Goal: Task Accomplishment & Management: Manage account settings

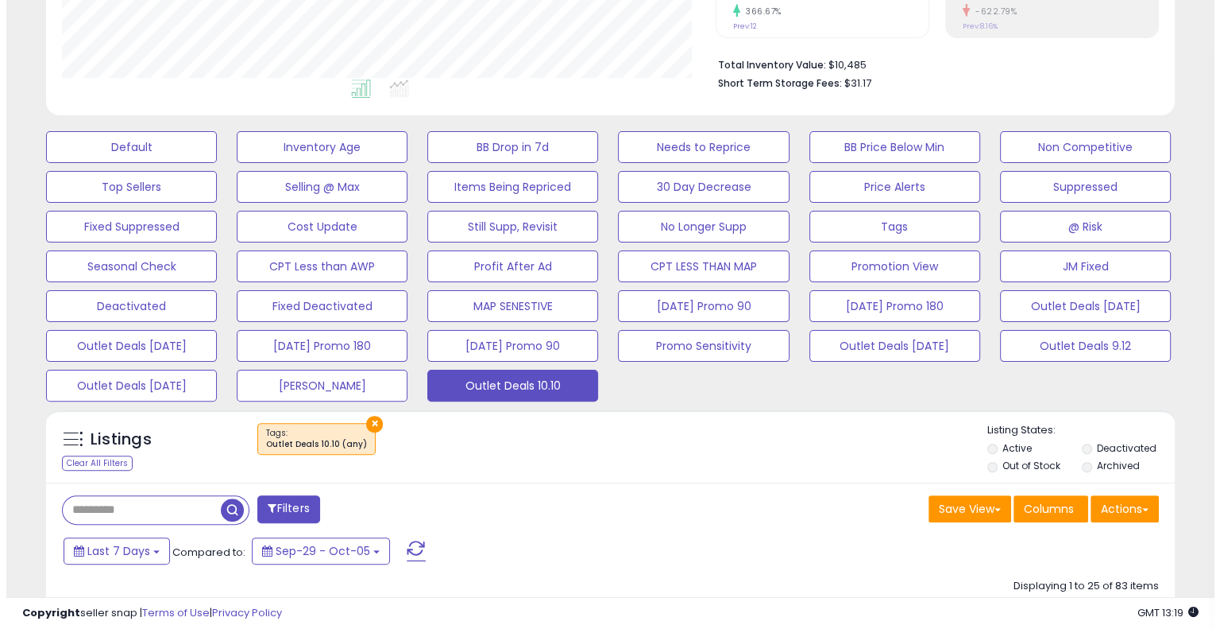
scroll to position [397, 0]
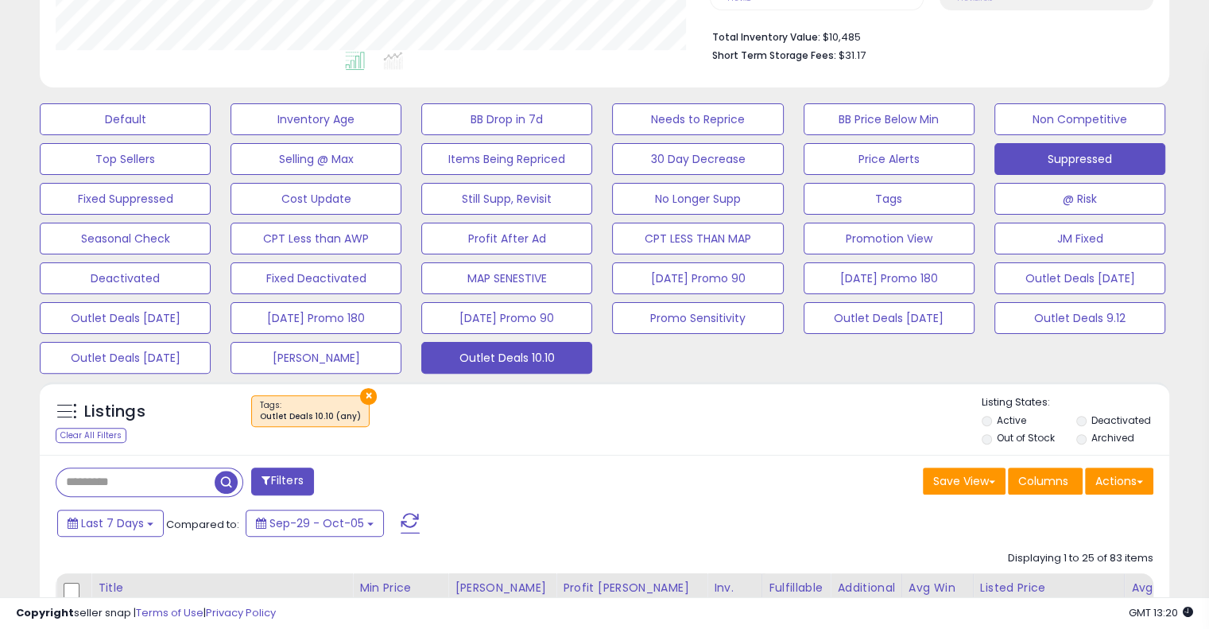
click at [1095, 165] on button "Suppressed" at bounding box center [1079, 159] width 171 height 32
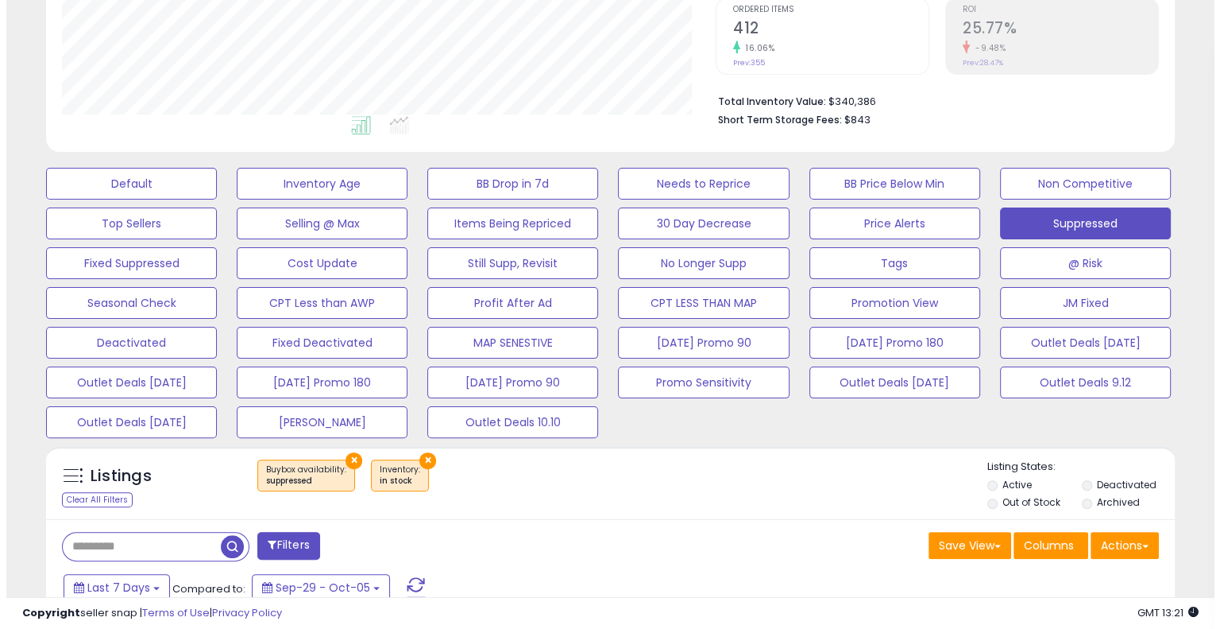
scroll to position [318, 0]
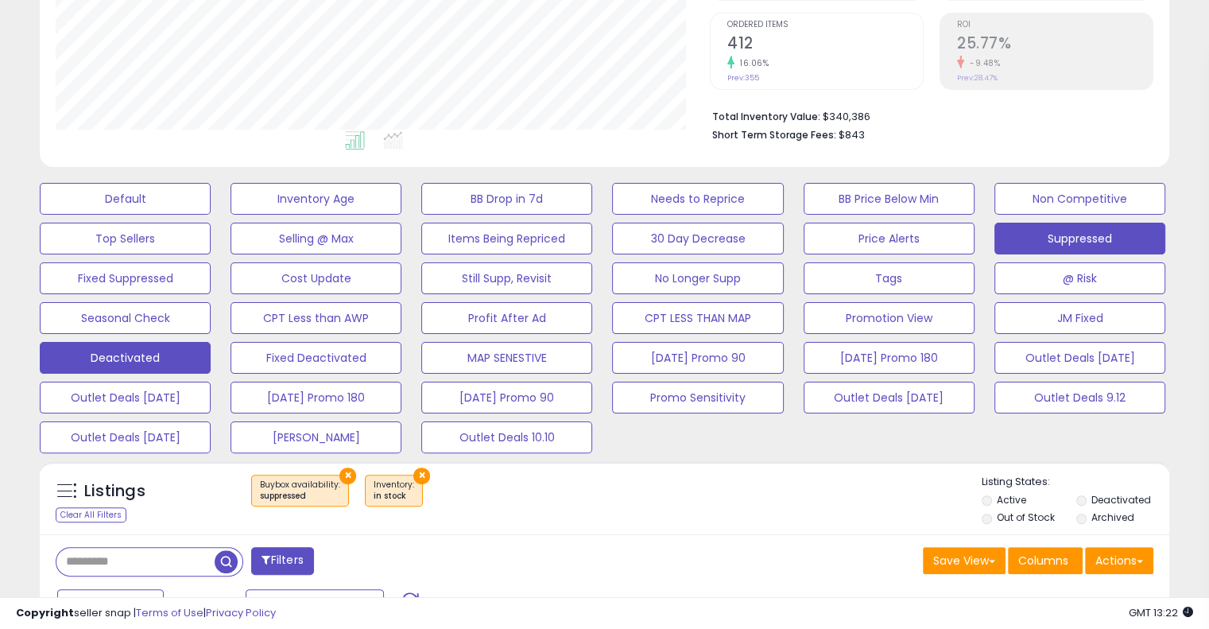
click at [176, 366] on button "Deactivated" at bounding box center [125, 358] width 171 height 32
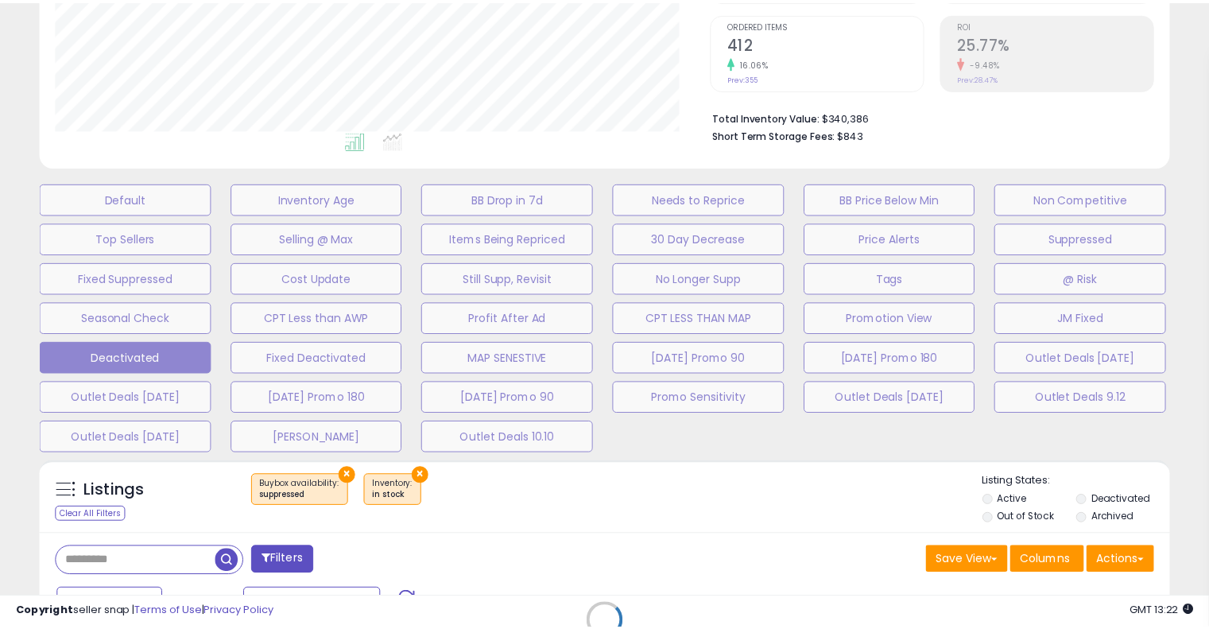
scroll to position [325, 661]
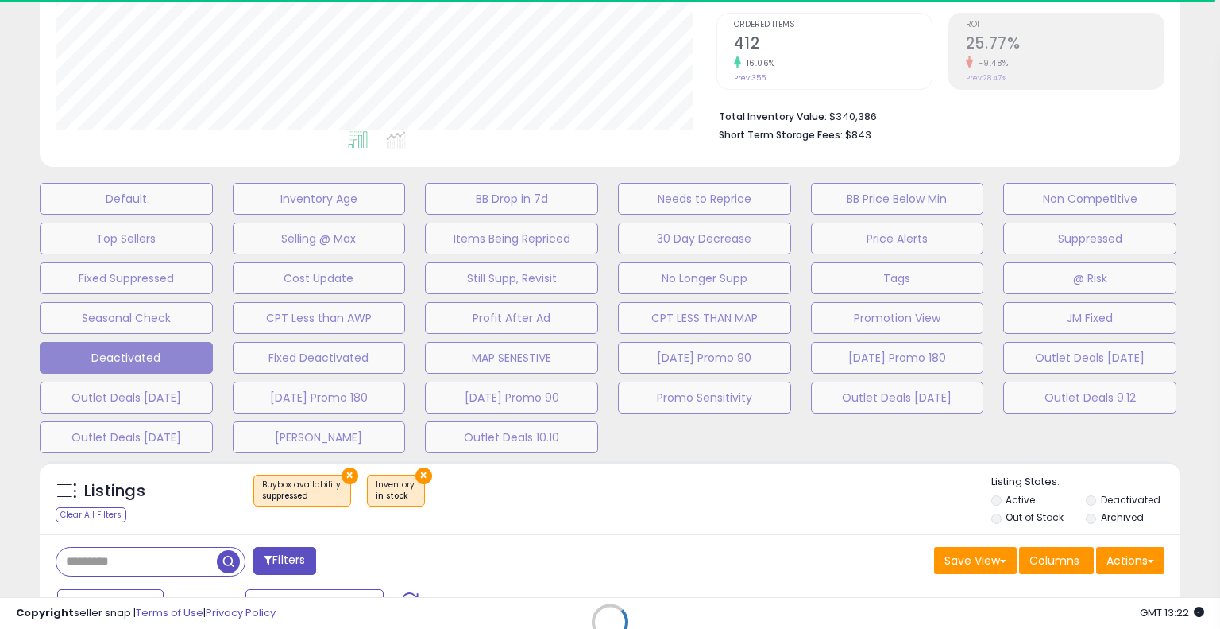
select select "**"
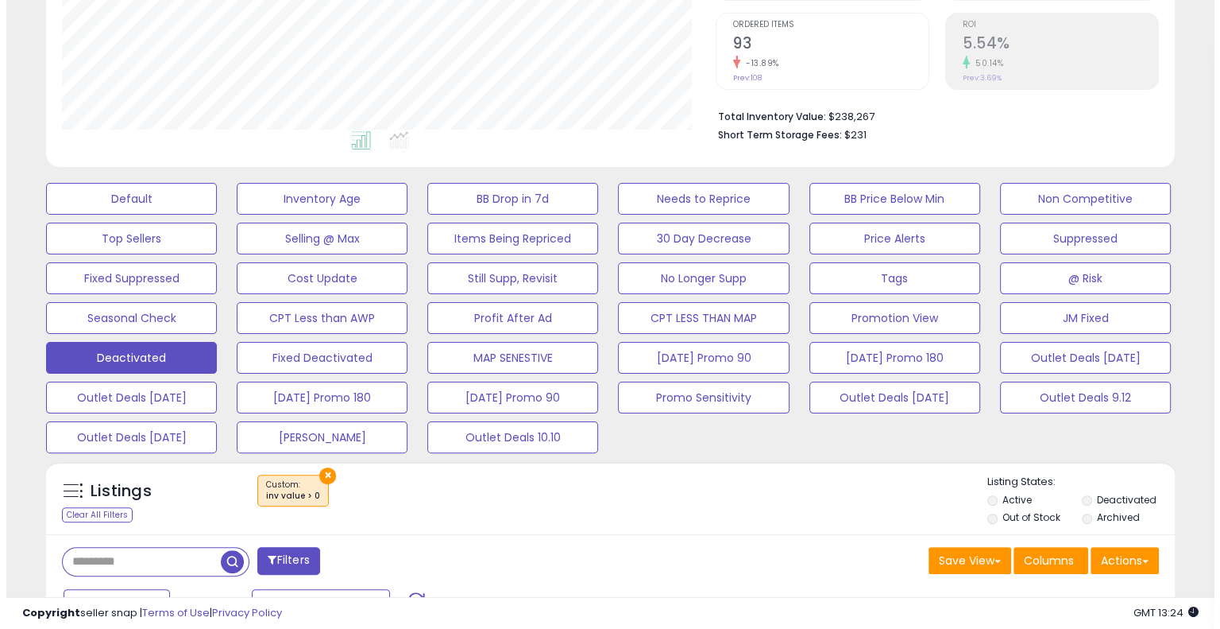
scroll to position [397, 0]
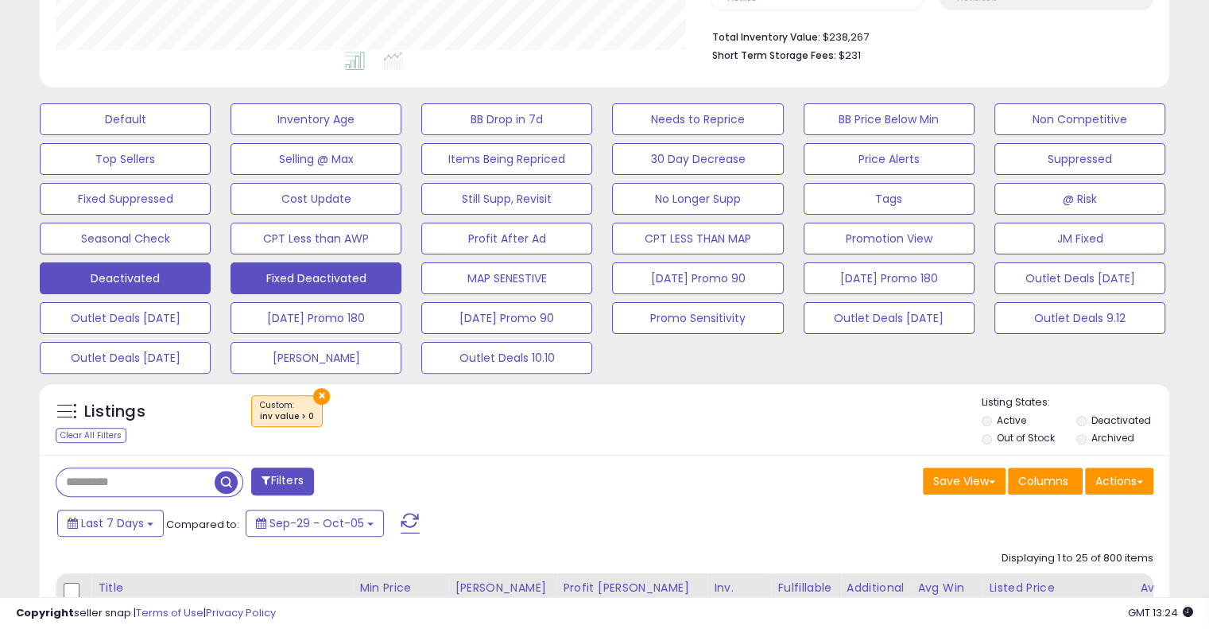
click at [349, 284] on button "Fixed Deactivated" at bounding box center [315, 278] width 171 height 32
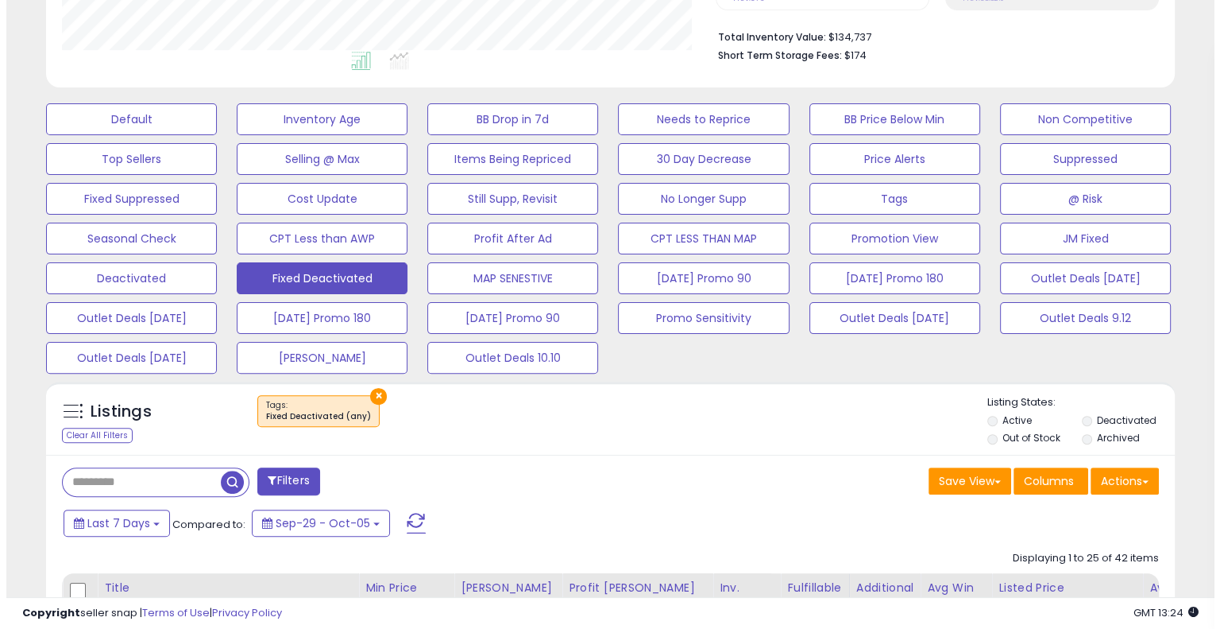
scroll to position [325, 653]
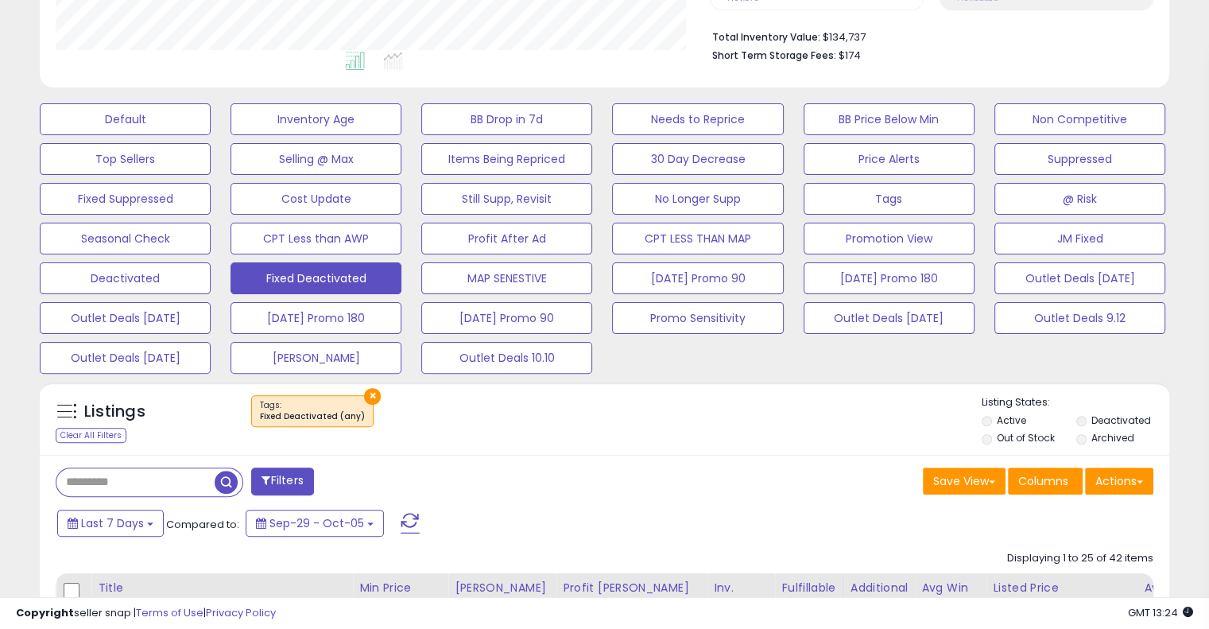
click at [1120, 424] on label "Deactivated" at bounding box center [1120, 420] width 60 height 14
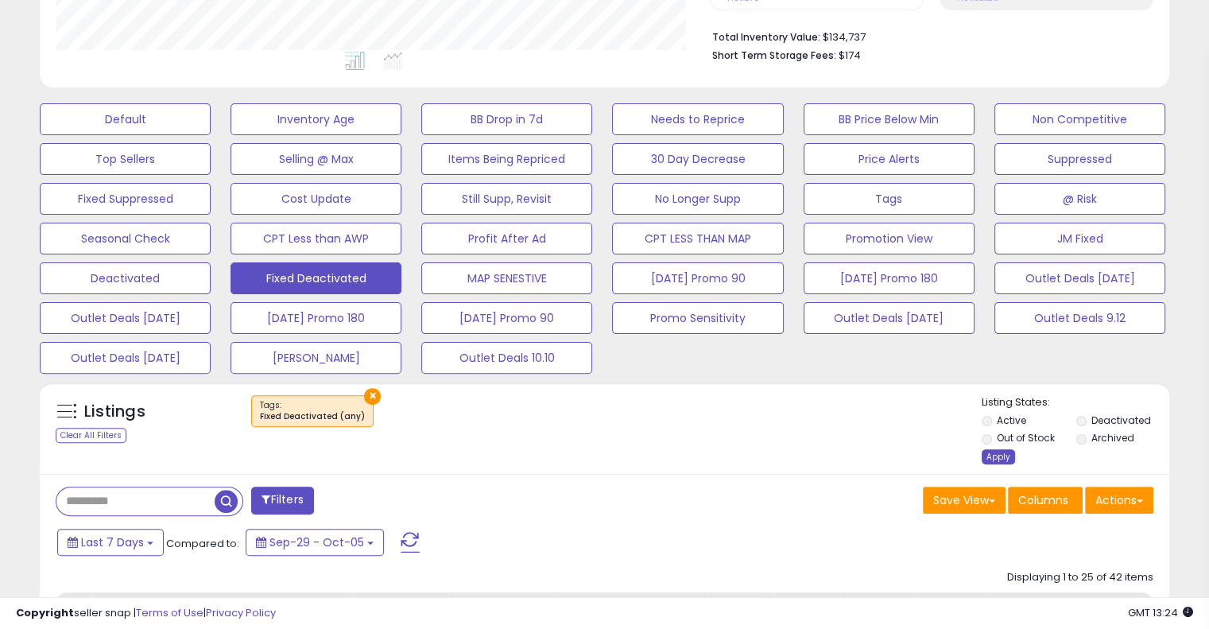
click at [992, 460] on div "Apply" at bounding box center [997, 456] width 33 height 15
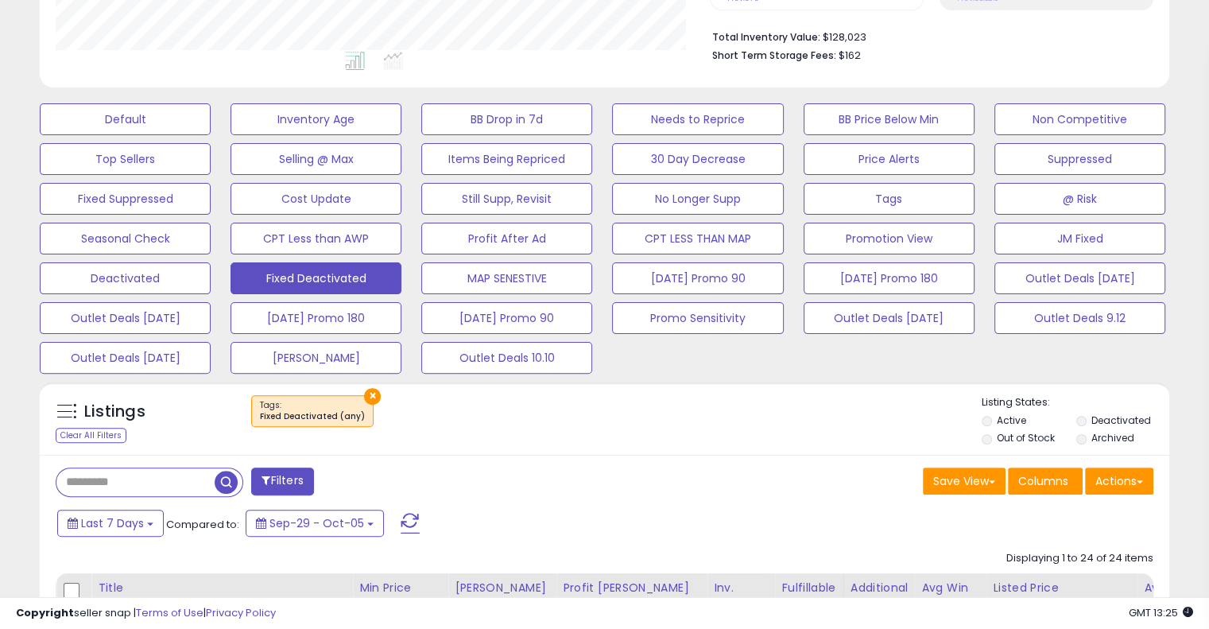
scroll to position [318, 0]
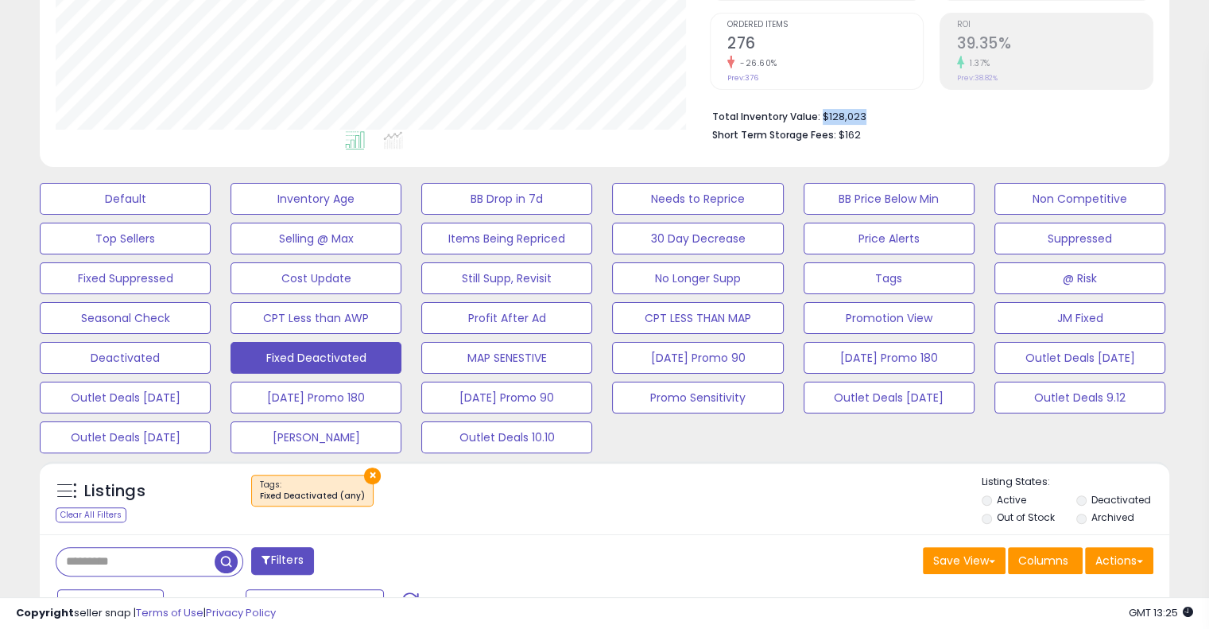
drag, startPoint x: 868, startPoint y: 120, endPoint x: 818, endPoint y: 118, distance: 50.1
click at [818, 118] on li "Total Inventory Value: $128,023" at bounding box center [926, 115] width 429 height 19
copy li "$128,023"
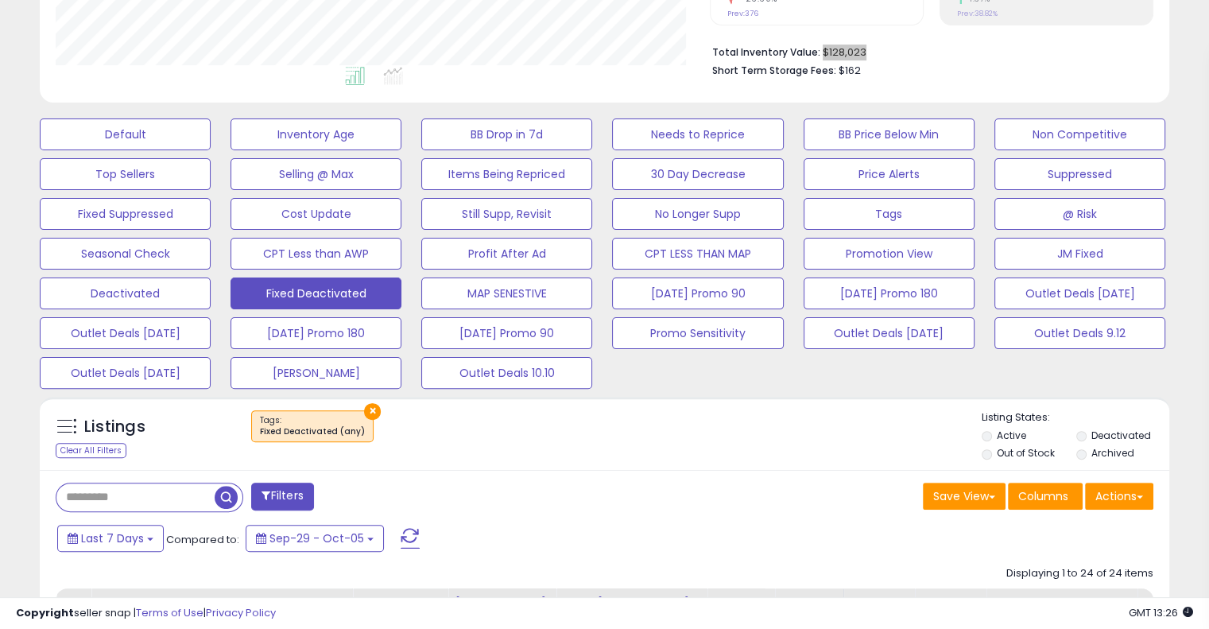
scroll to position [477, 0]
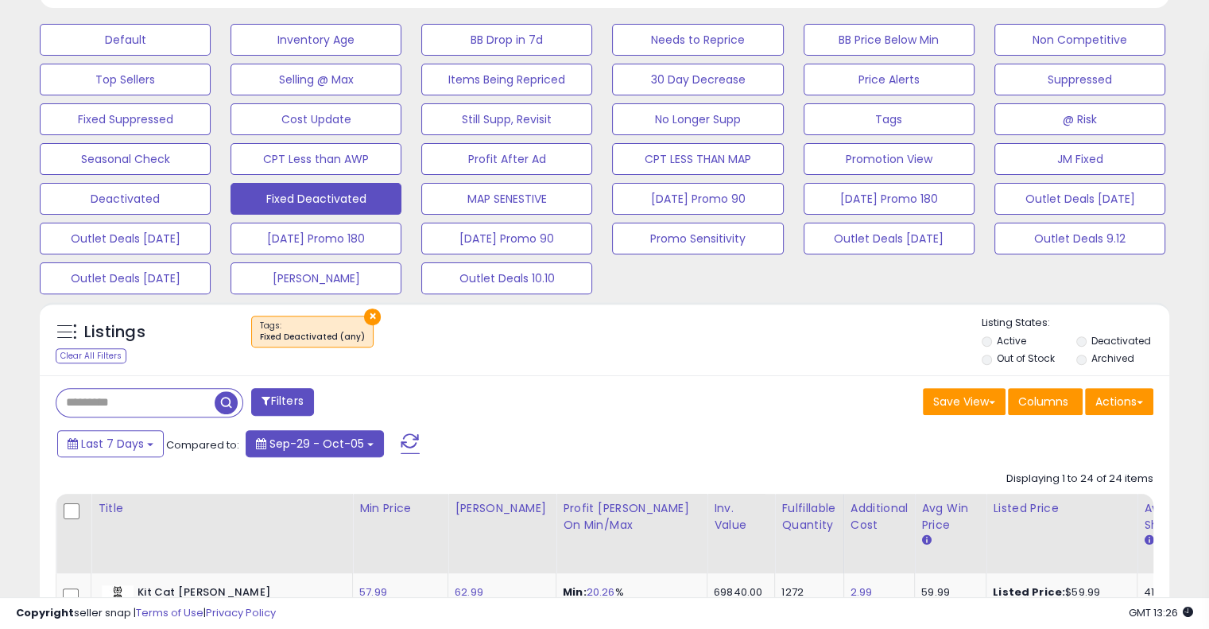
click at [285, 441] on span "Sep-29 - Oct-05" at bounding box center [316, 443] width 95 height 16
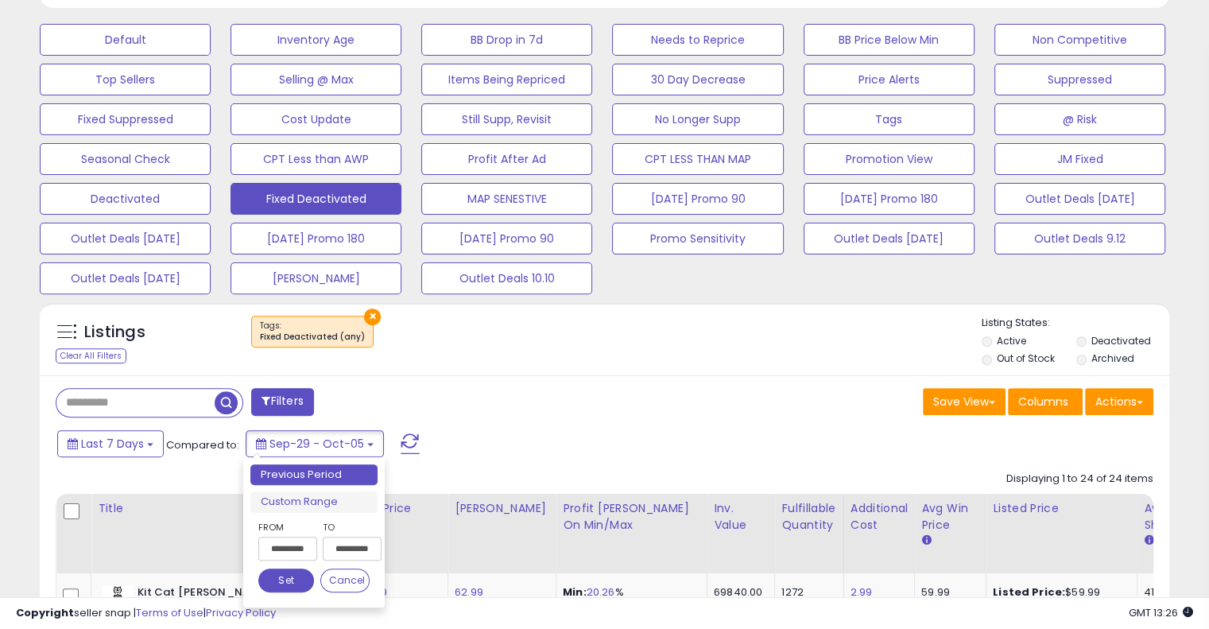
click at [663, 389] on div "Save View Save As New View Update Current View Columns Actions Import Import Wa…" at bounding box center [885, 403] width 561 height 31
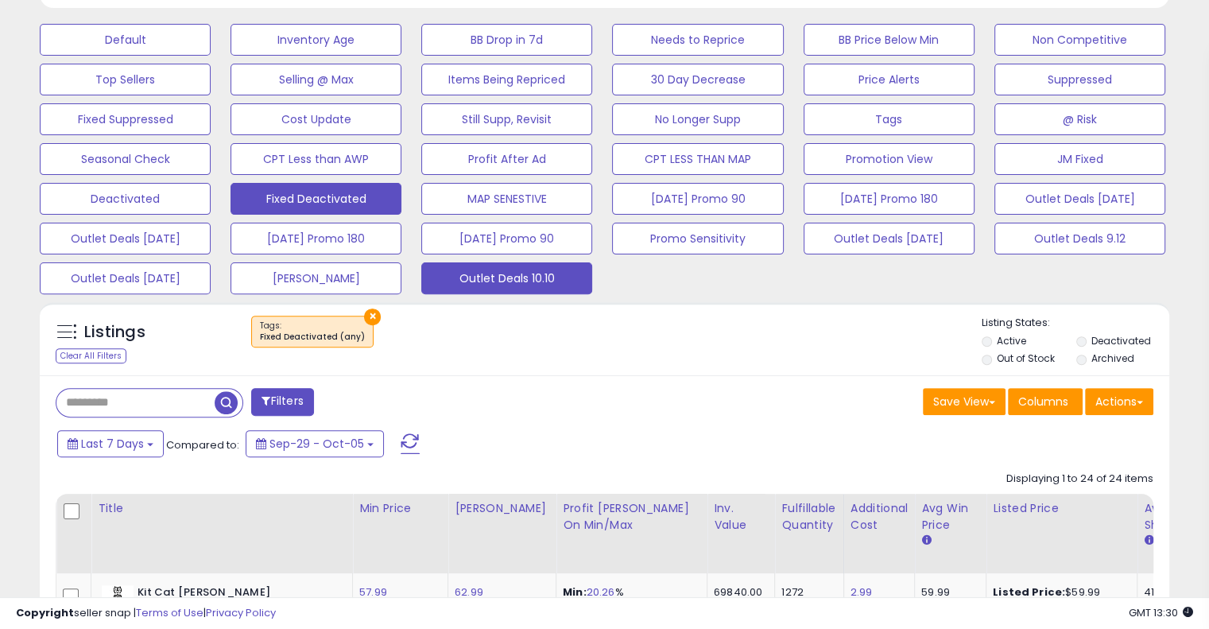
click at [527, 284] on button "Outlet Deals 10.10" at bounding box center [506, 278] width 171 height 32
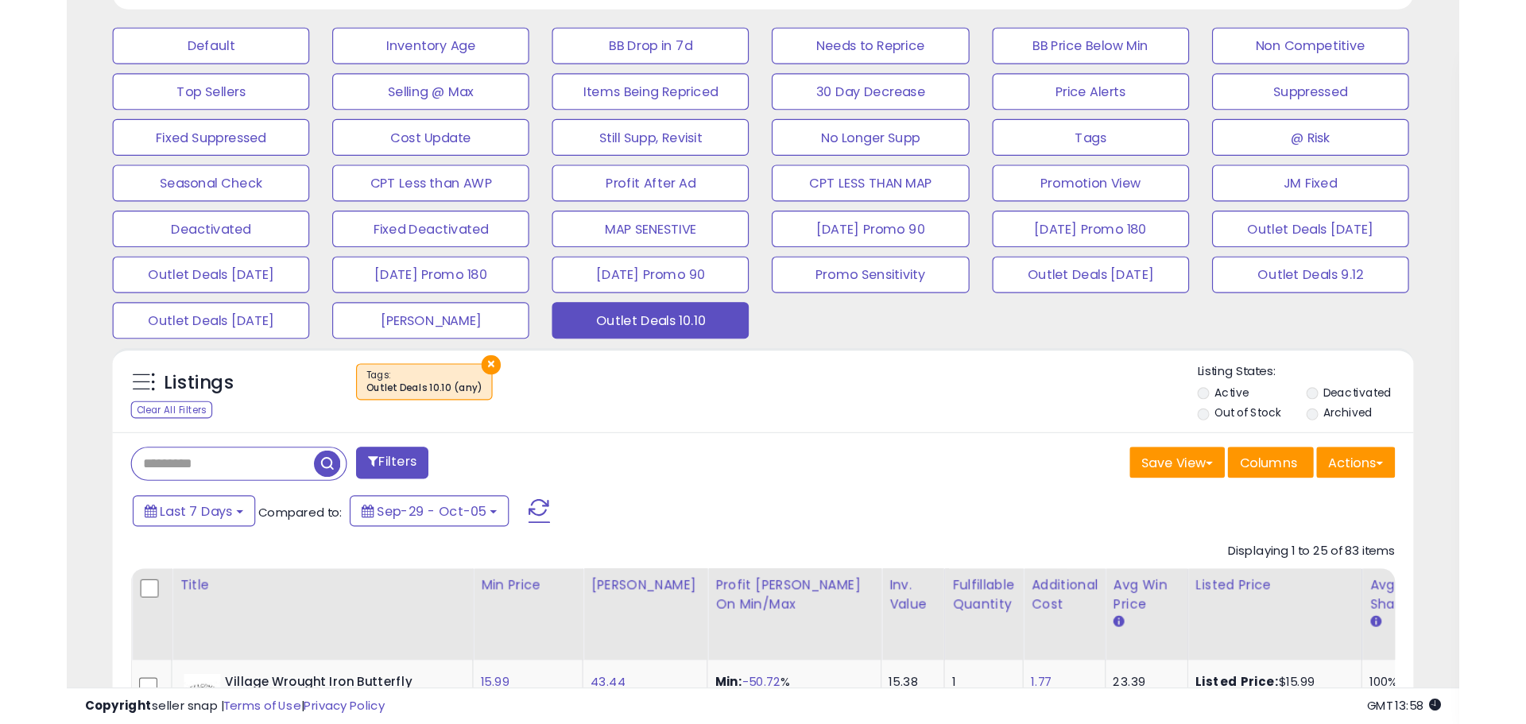
scroll to position [326, 832]
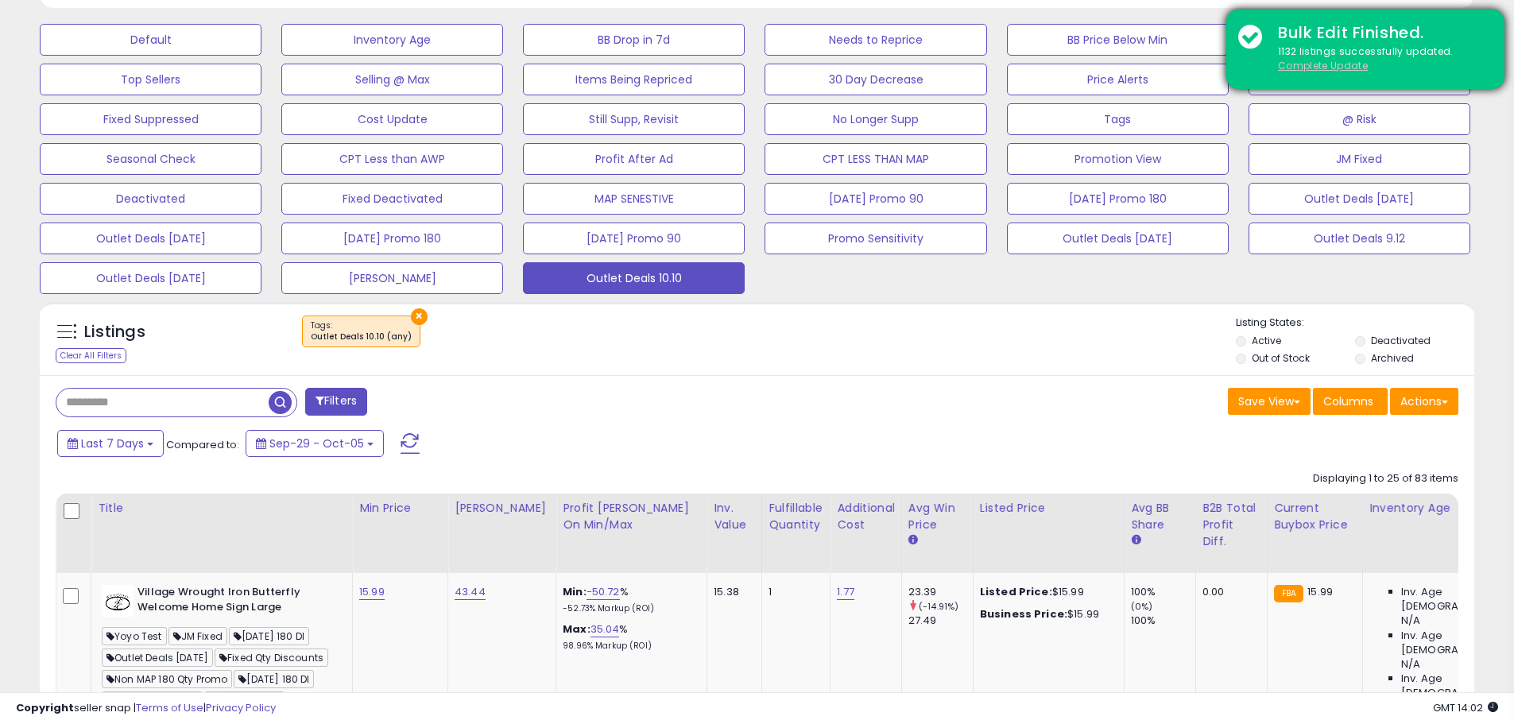
click at [1208, 65] on u "Complete Update" at bounding box center [1323, 66] width 90 height 14
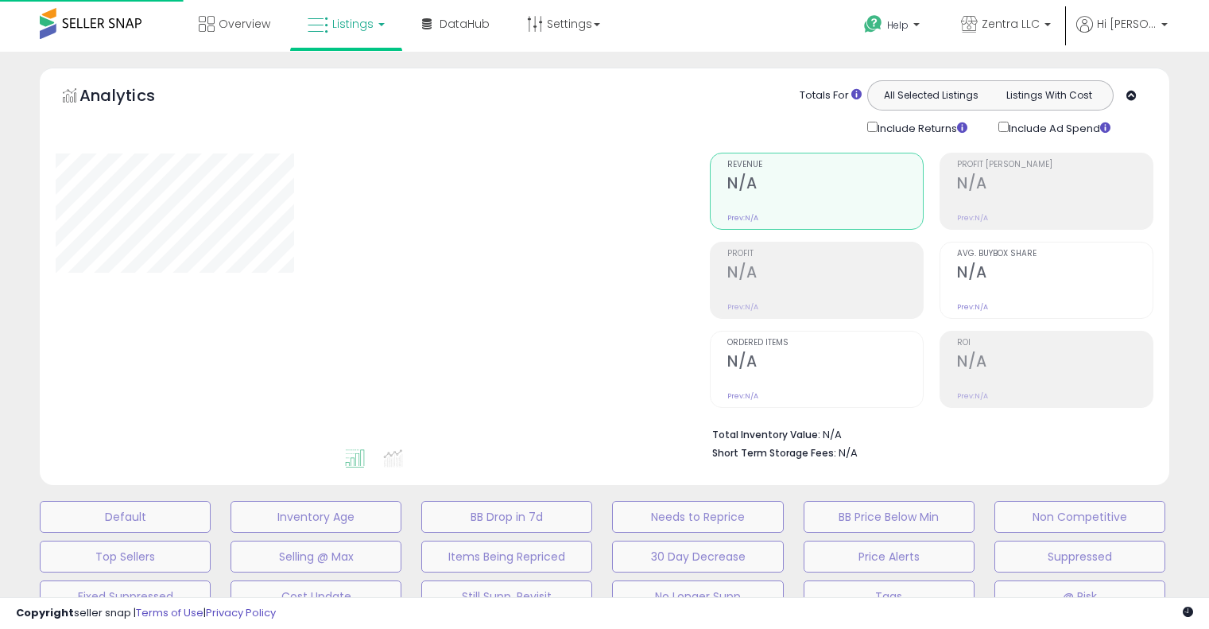
scroll to position [477, 0]
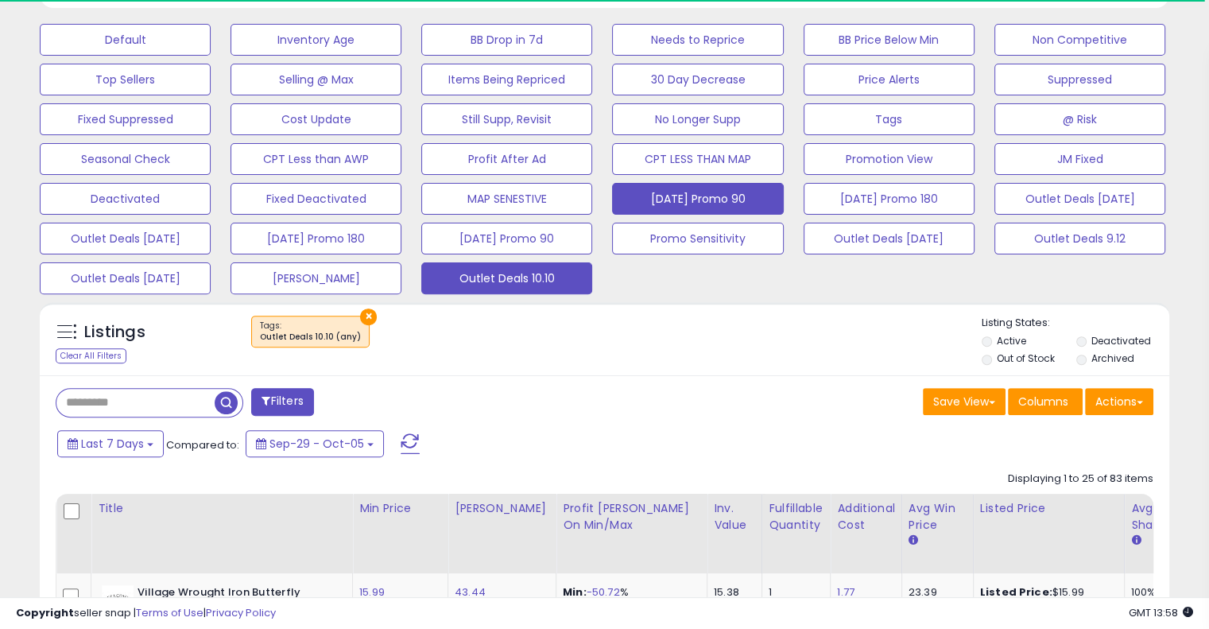
click at [661, 203] on button "7.24.25 Promo 90" at bounding box center [697, 199] width 171 height 32
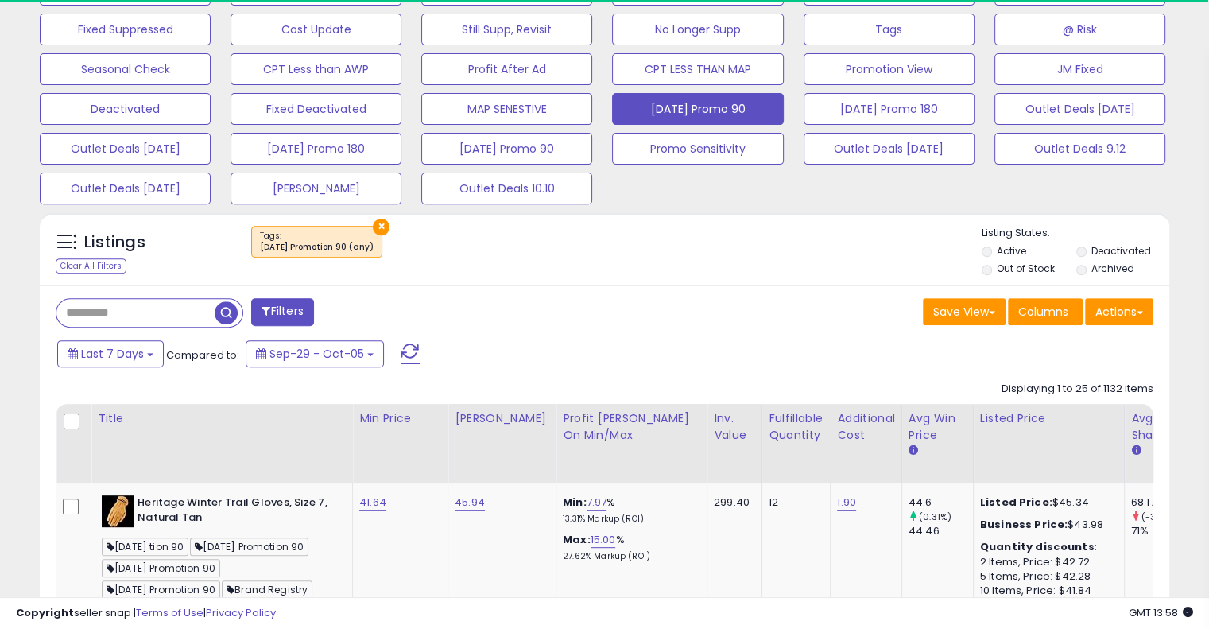
scroll to position [636, 0]
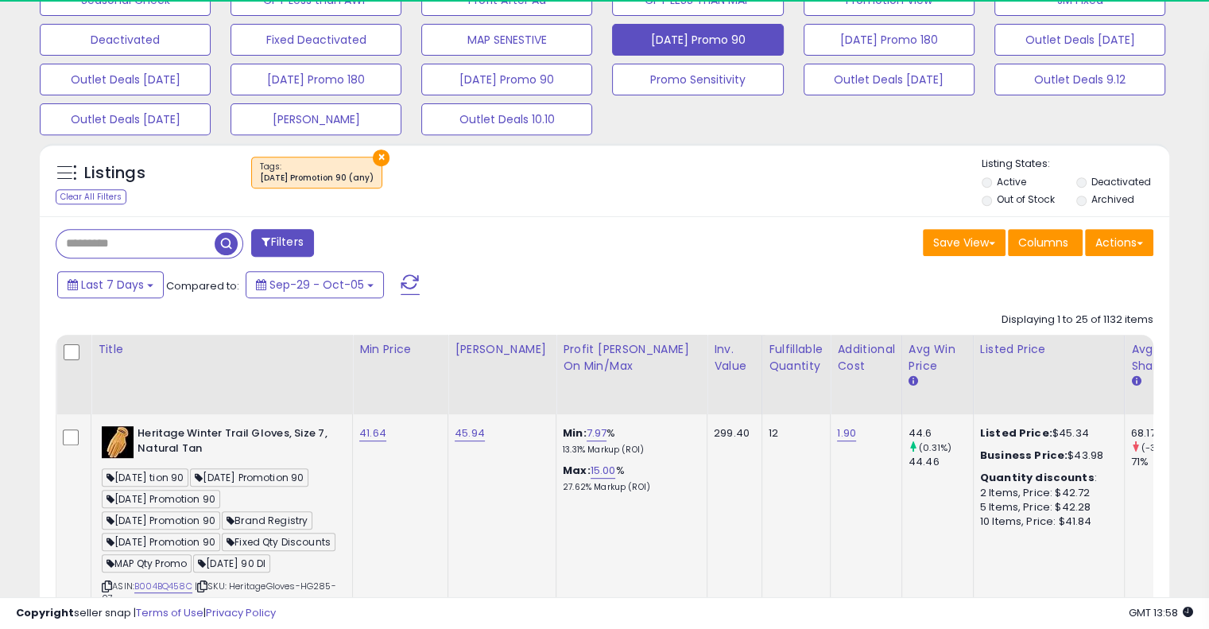
drag, startPoint x: 114, startPoint y: 518, endPoint x: 217, endPoint y: 525, distance: 102.7
click at [217, 525] on span "7.24.25 Promotion 90" at bounding box center [161, 520] width 118 height 18
click at [140, 520] on span "7.24.25 Promotion 90" at bounding box center [161, 520] width 118 height 18
drag, startPoint x: 117, startPoint y: 520, endPoint x: 216, endPoint y: 519, distance: 99.3
click at [216, 519] on span "7.24.25 Promotion 90" at bounding box center [161, 520] width 118 height 18
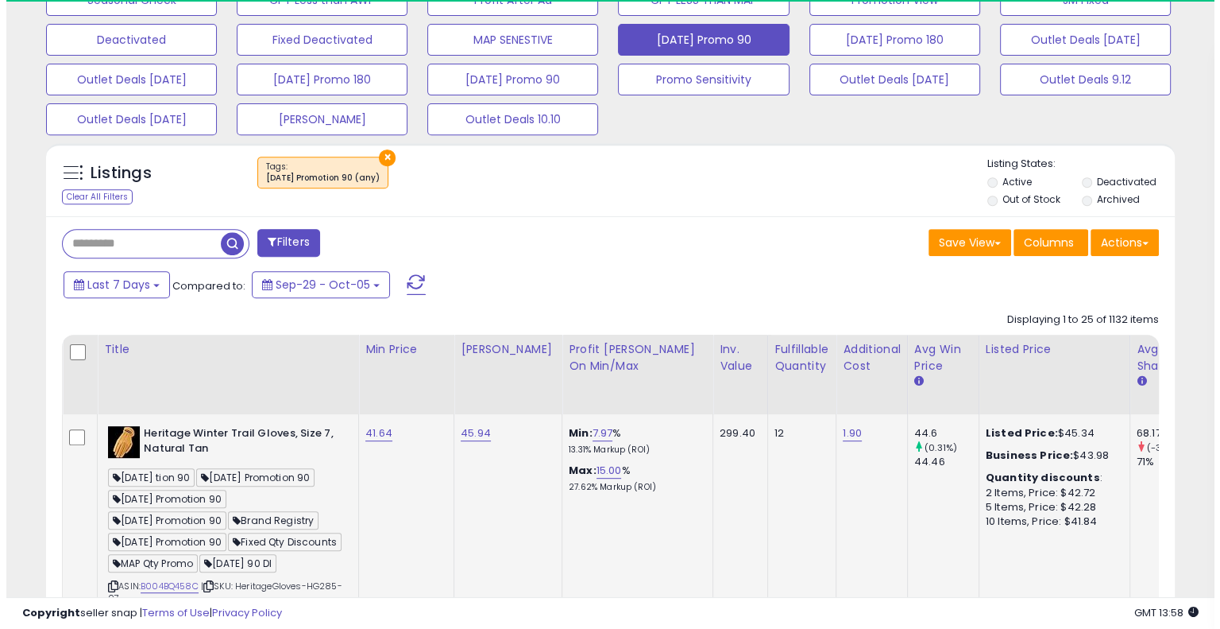
scroll to position [325, 653]
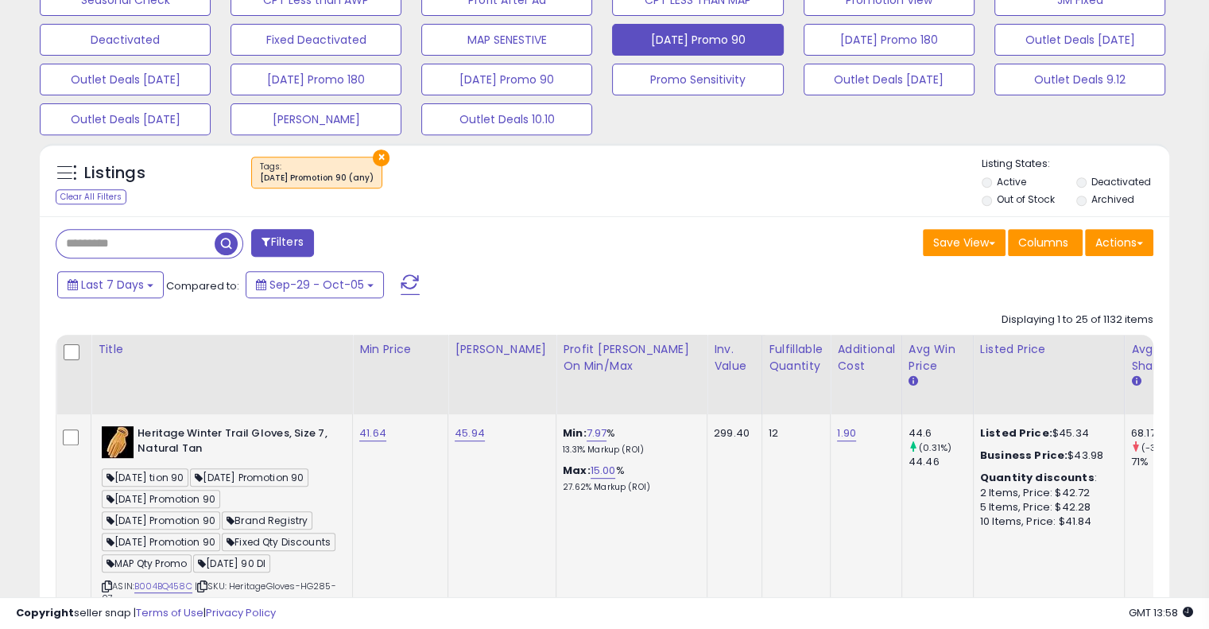
copy span "7.24.25 Promotion 90"
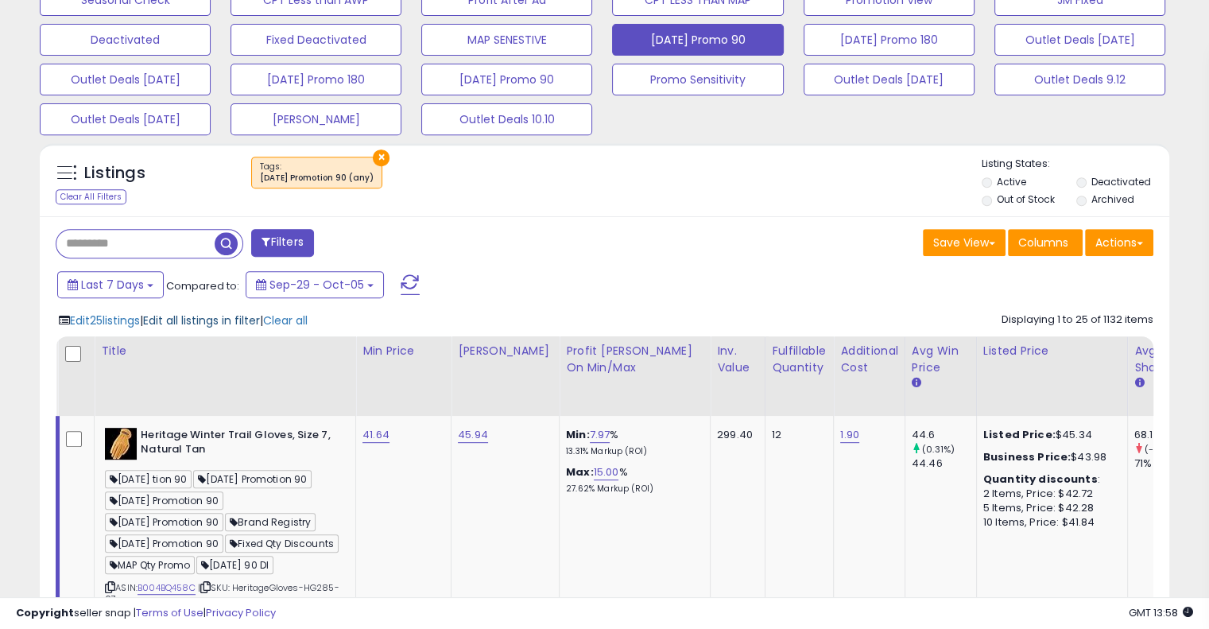
click at [192, 322] on span "Edit all listings in filter" at bounding box center [201, 320] width 117 height 16
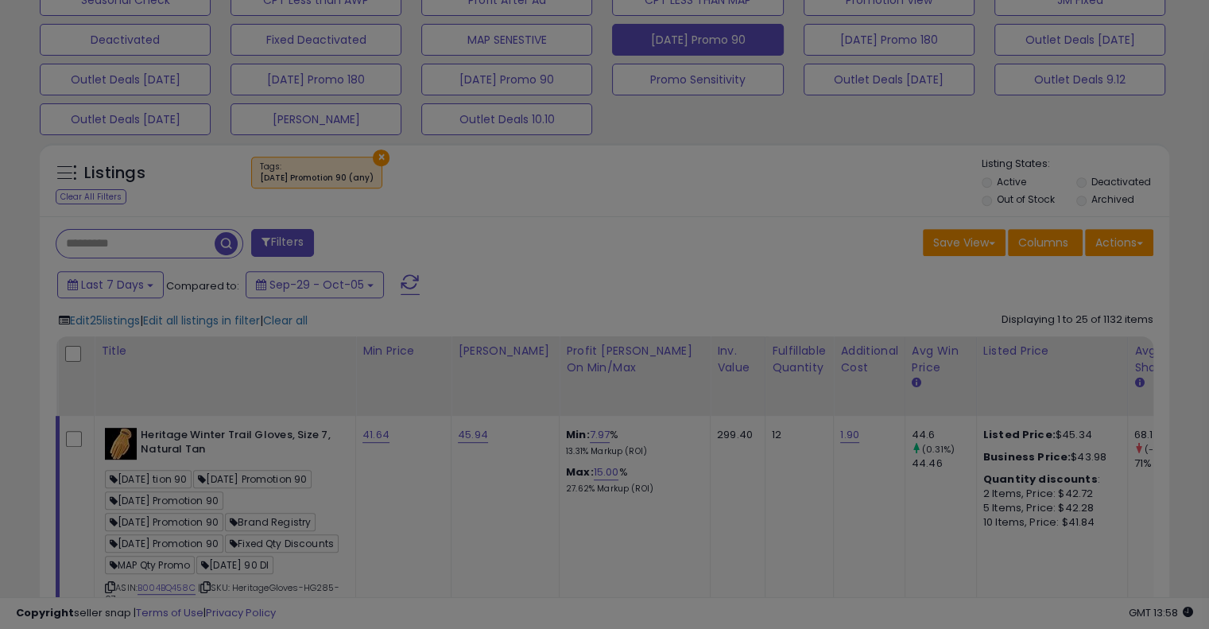
scroll to position [325, 661]
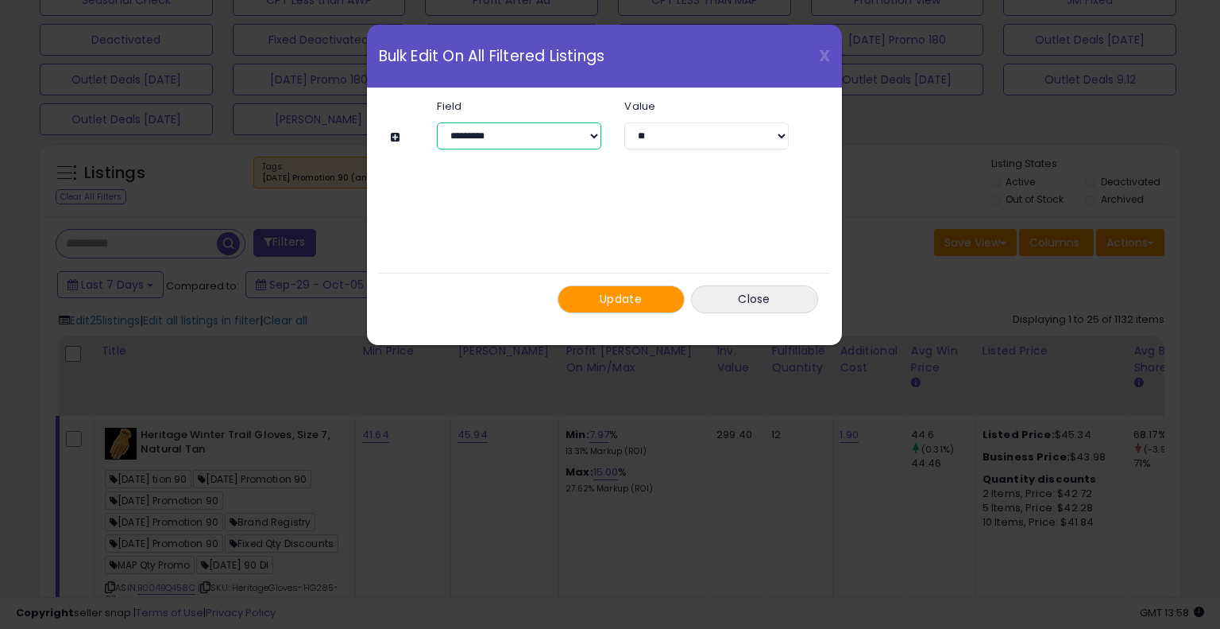
click at [474, 142] on select "**********" at bounding box center [519, 135] width 164 height 27
select select "**********"
click at [437, 122] on select "**********" at bounding box center [519, 135] width 164 height 27
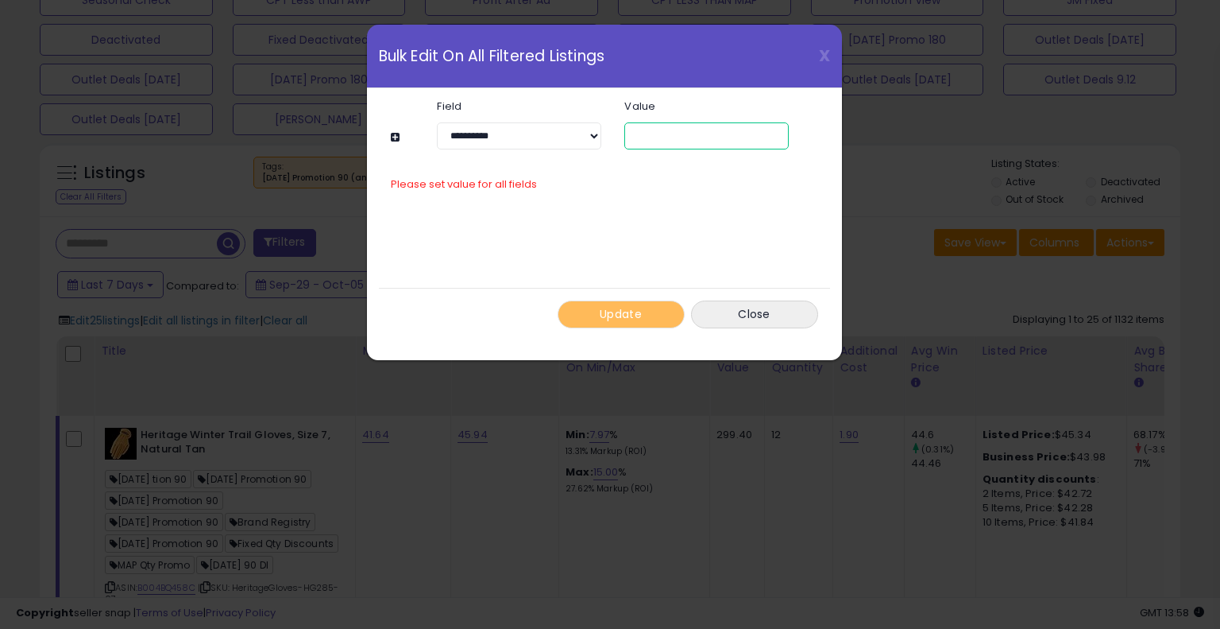
click at [660, 140] on input "text" at bounding box center [707, 135] width 164 height 27
paste input "**********"
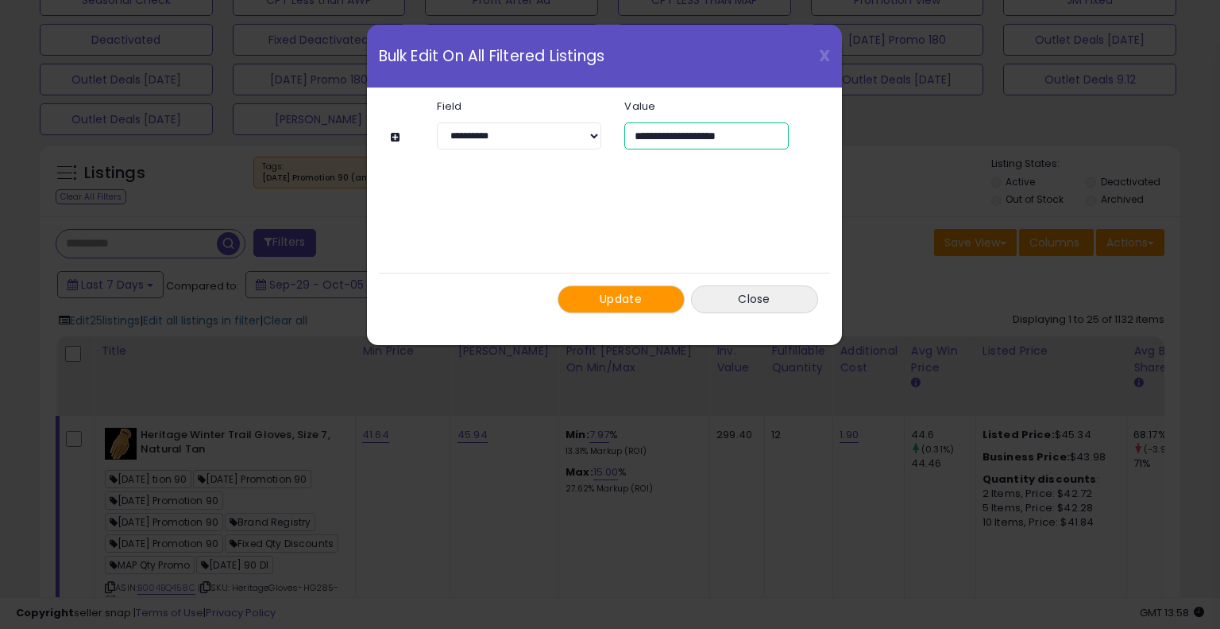
type input "**********"
click at [625, 302] on span "Update" at bounding box center [621, 299] width 42 height 16
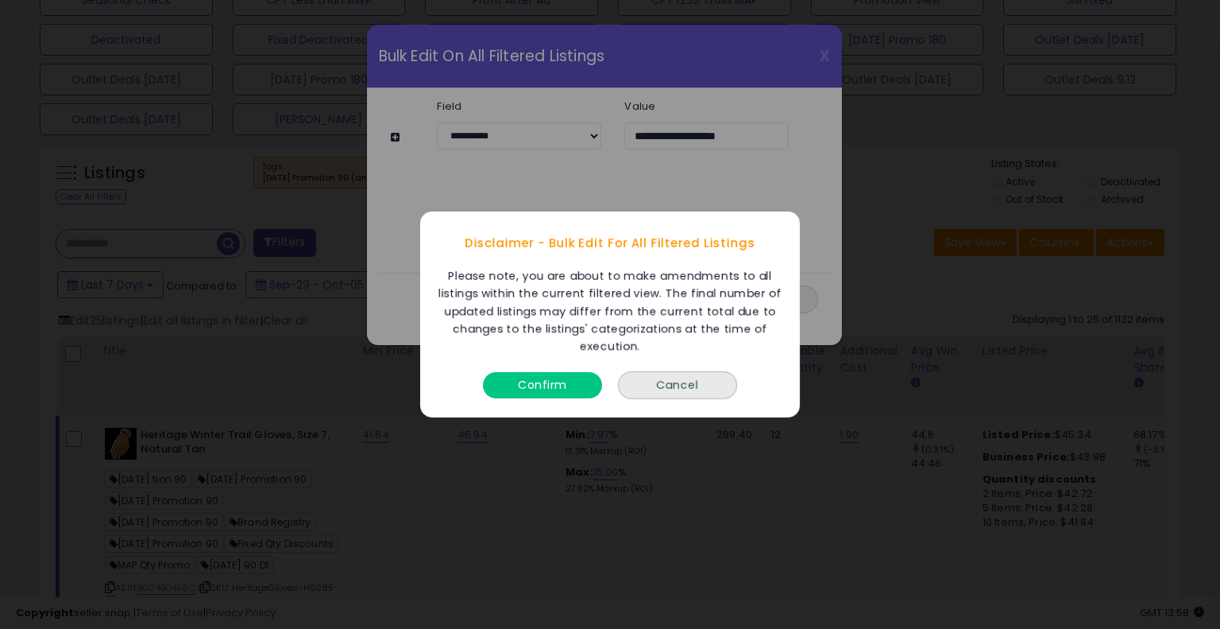
click at [534, 385] on button "Confirm" at bounding box center [542, 385] width 119 height 26
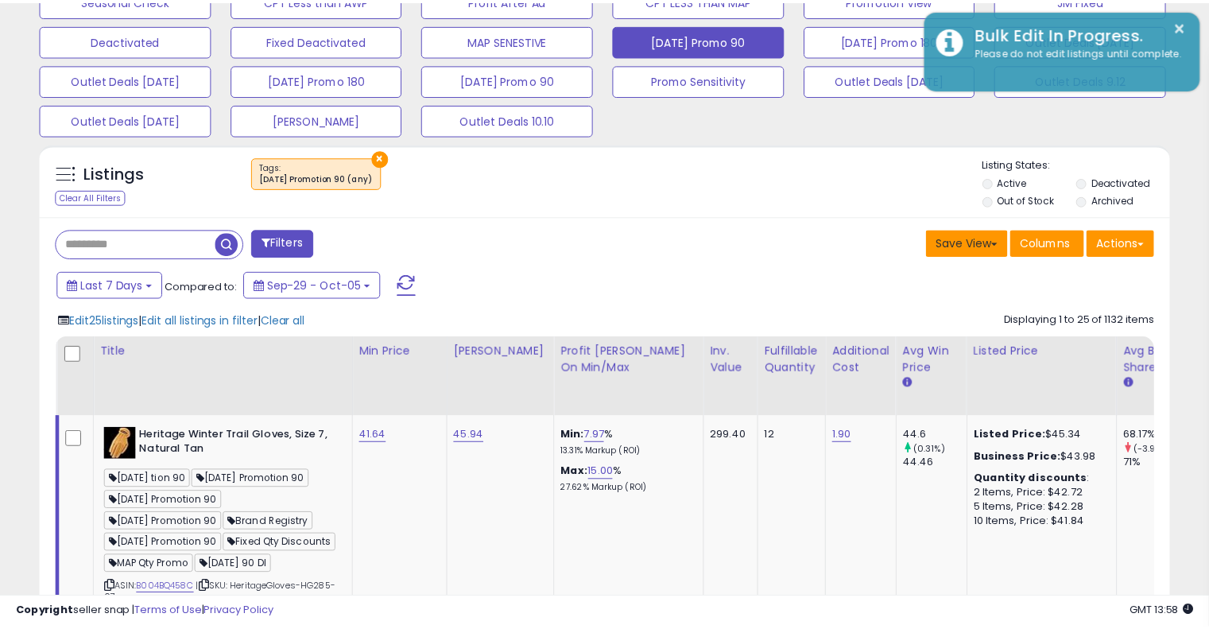
scroll to position [794251, 793923]
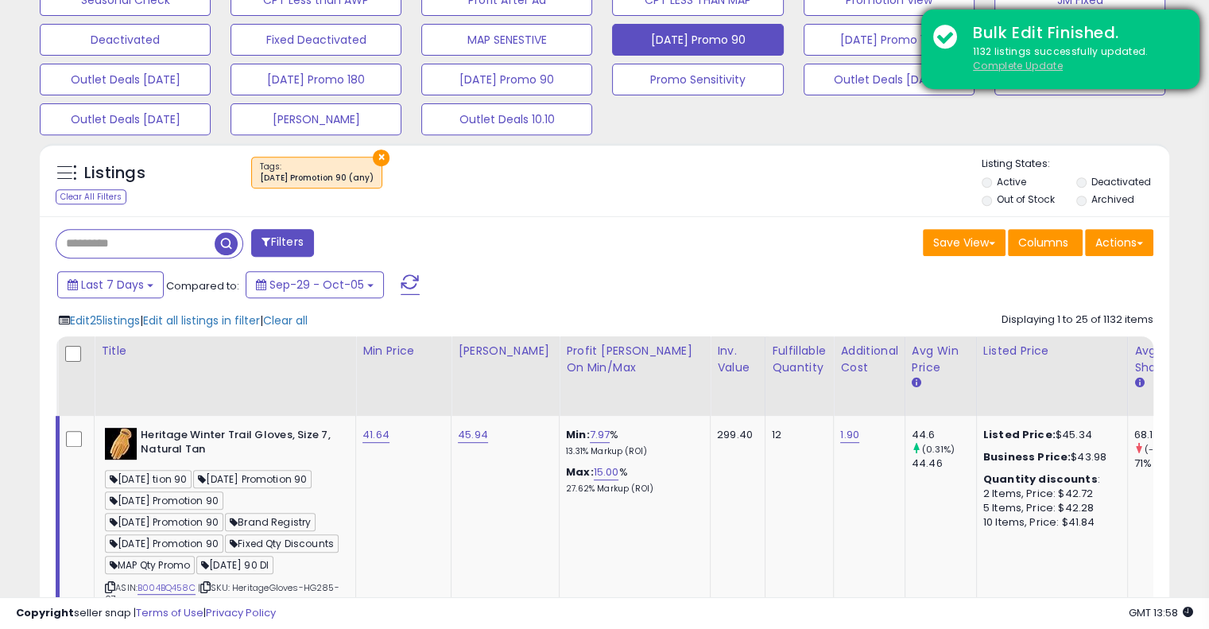
click at [1011, 69] on u "Complete Update" at bounding box center [1018, 66] width 90 height 14
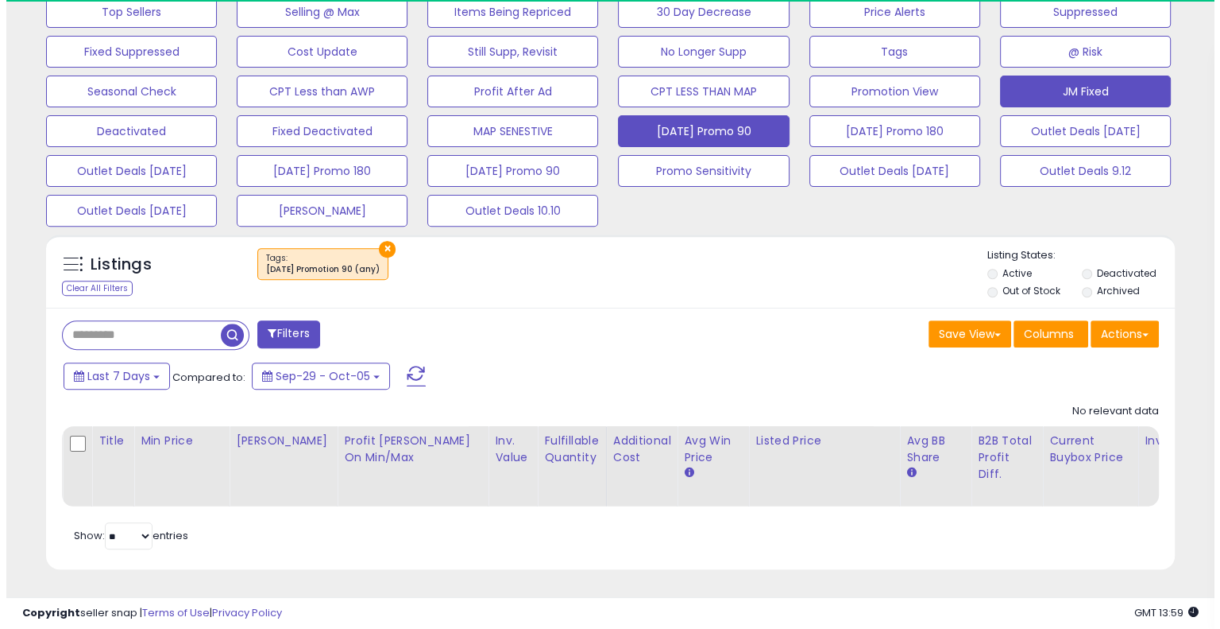
scroll to position [325, 653]
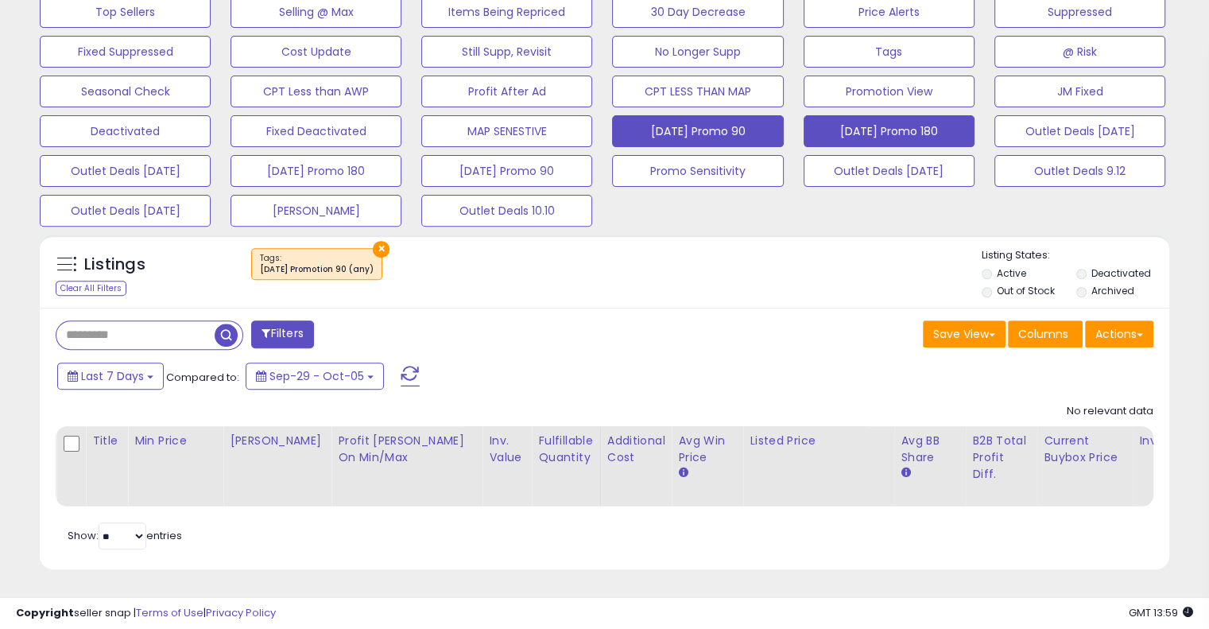
click at [888, 131] on button "[DATE] Promo 180" at bounding box center [888, 131] width 171 height 32
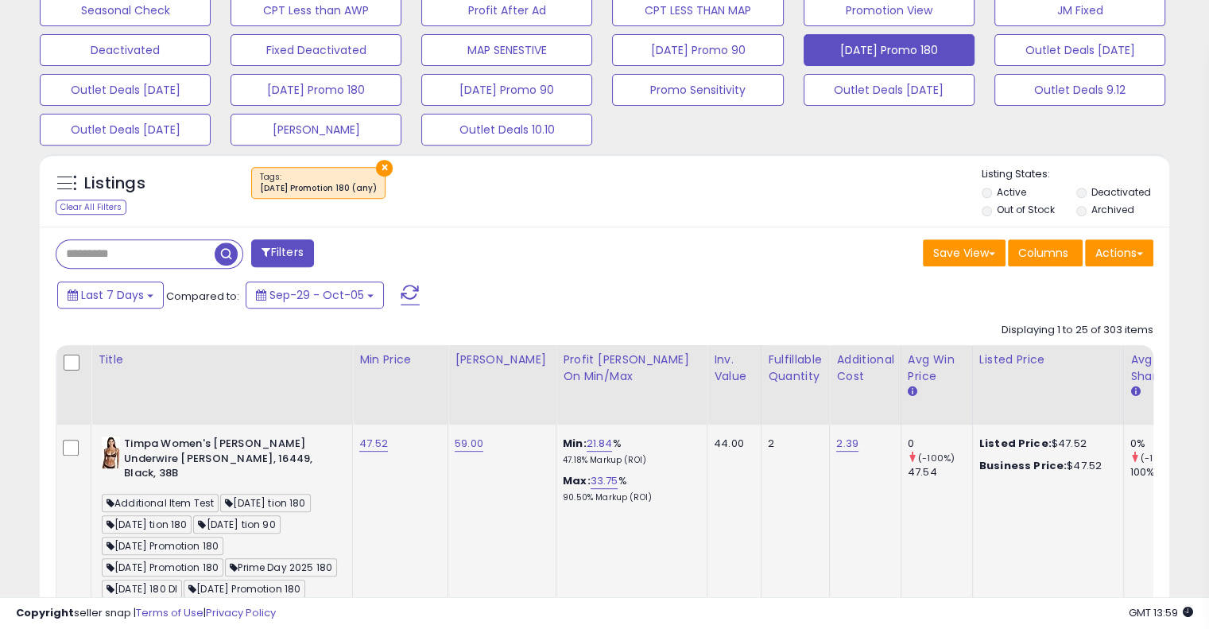
scroll to position [714, 0]
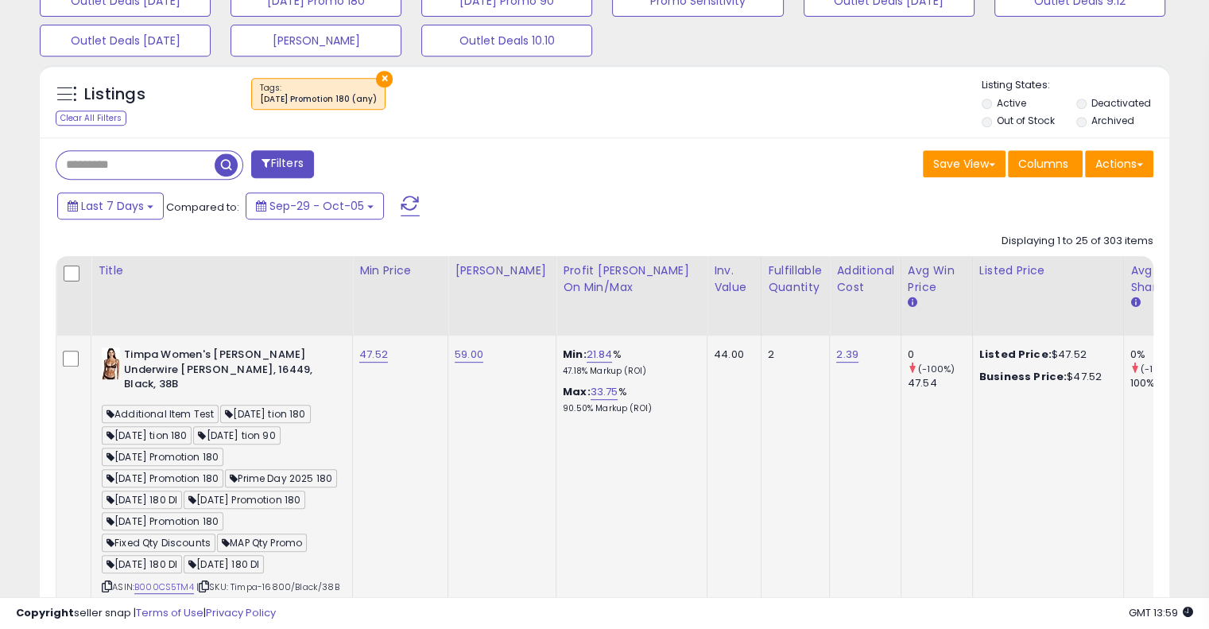
drag, startPoint x: 118, startPoint y: 520, endPoint x: 221, endPoint y: 520, distance: 103.3
click at [221, 509] on span "7.24.25 Promotion 180" at bounding box center [245, 499] width 122 height 18
copy span "7.24.25 Promotion 180"
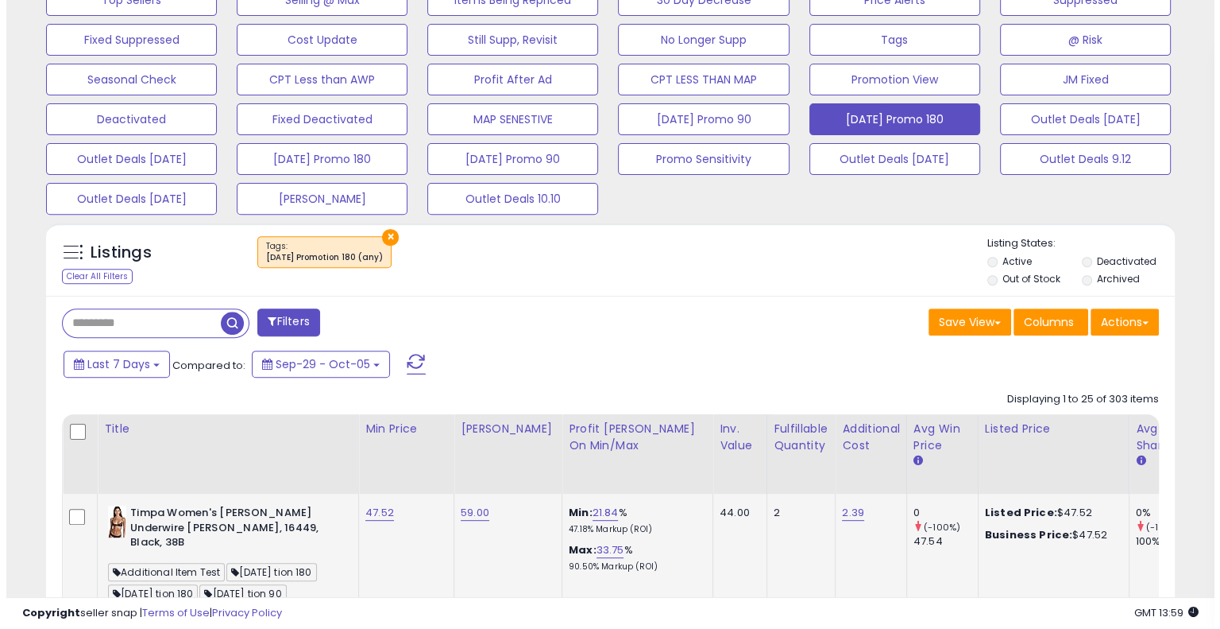
scroll to position [555, 0]
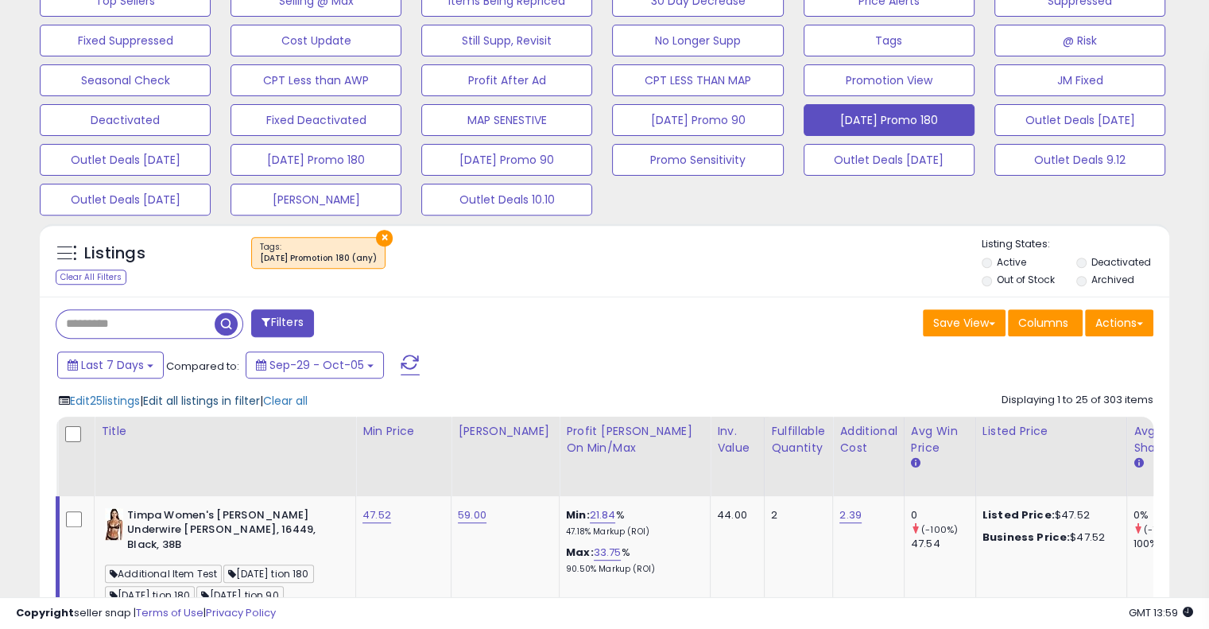
click at [203, 403] on span "Edit all listings in filter" at bounding box center [201, 401] width 117 height 16
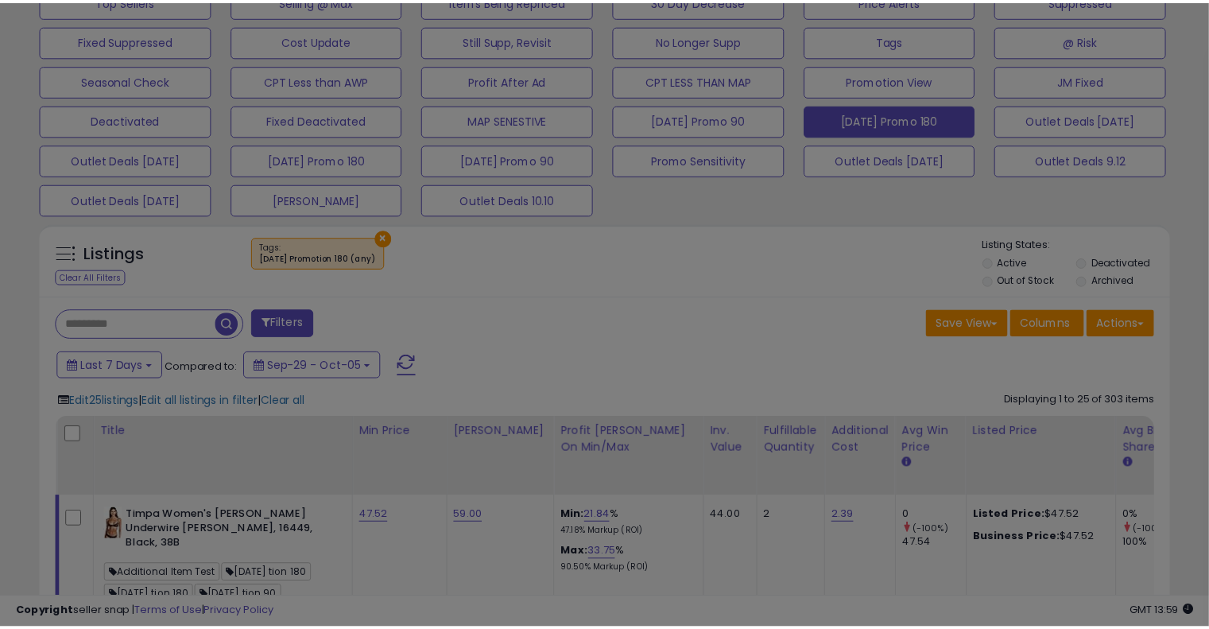
scroll to position [325, 661]
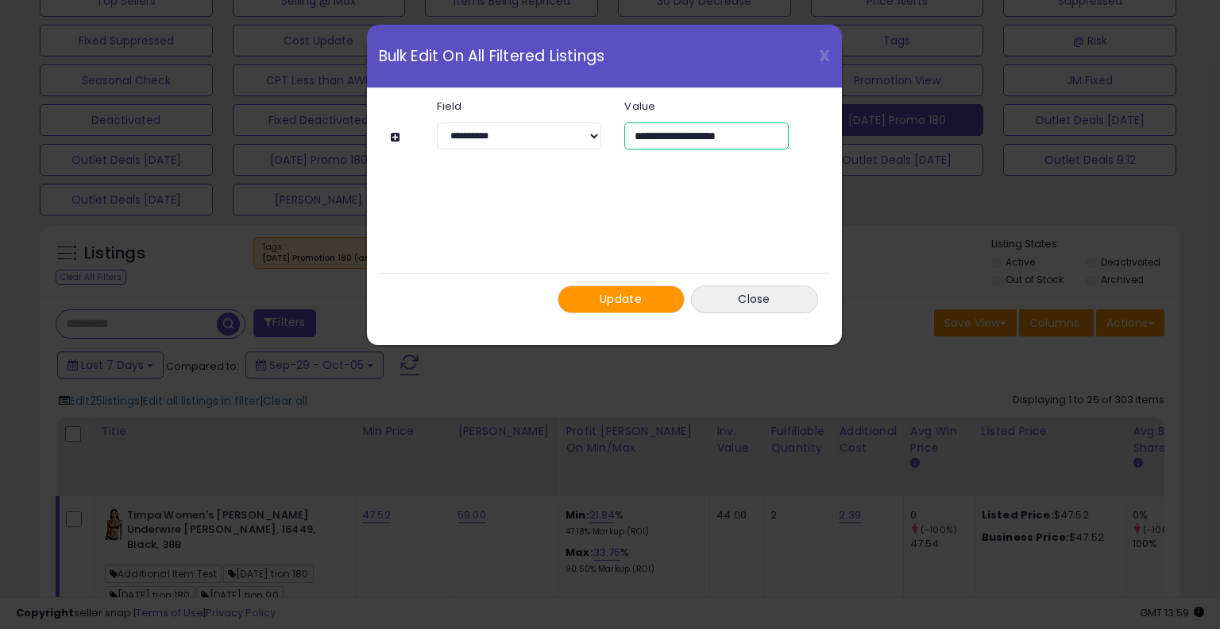
drag, startPoint x: 753, startPoint y: 130, endPoint x: 578, endPoint y: 141, distance: 175.2
click at [578, 141] on div "**********" at bounding box center [612, 135] width 399 height 27
paste input "*"
type input "**********"
click at [586, 304] on button "Update" at bounding box center [621, 299] width 127 height 28
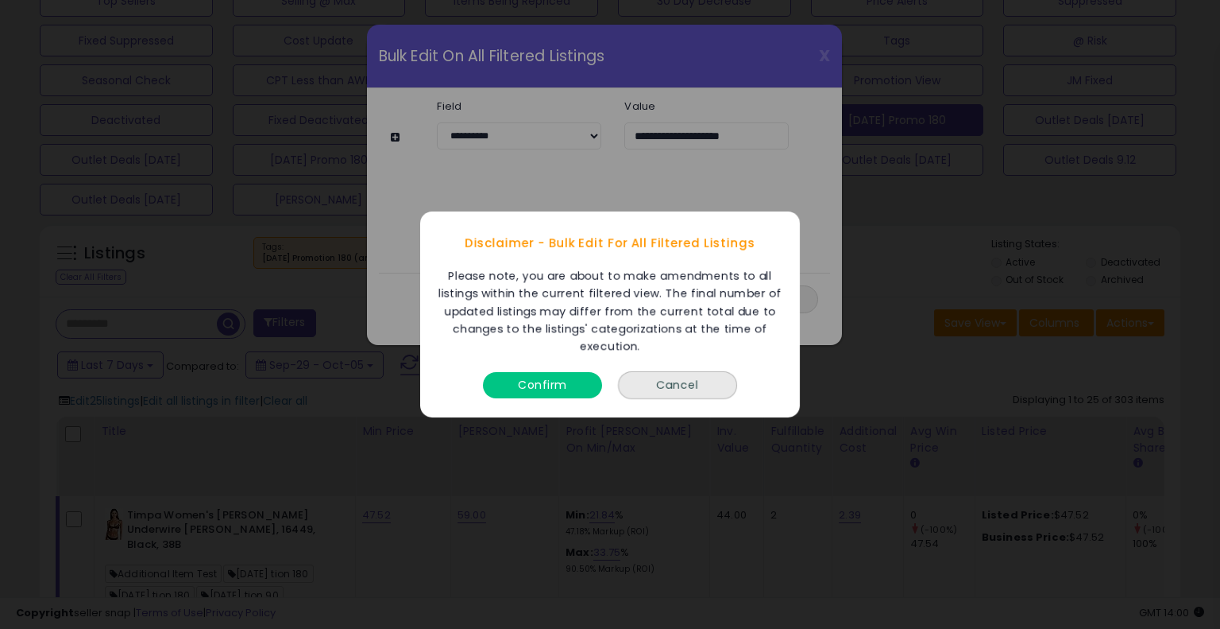
click at [552, 379] on button "Confirm" at bounding box center [542, 385] width 119 height 26
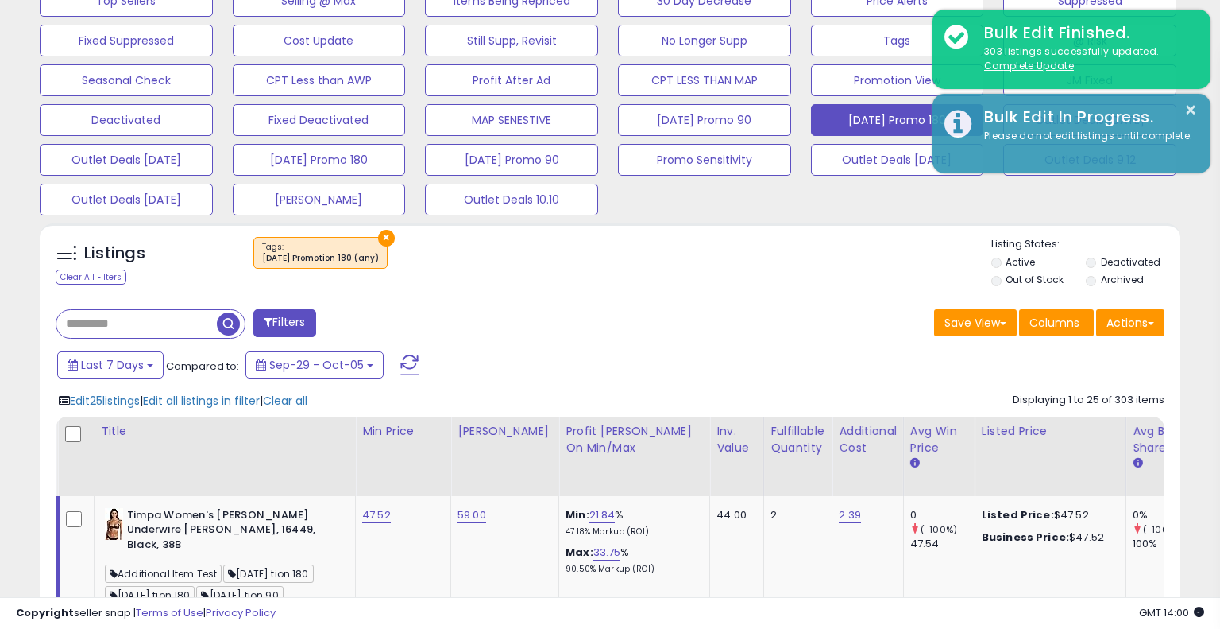
scroll to position [794251, 793923]
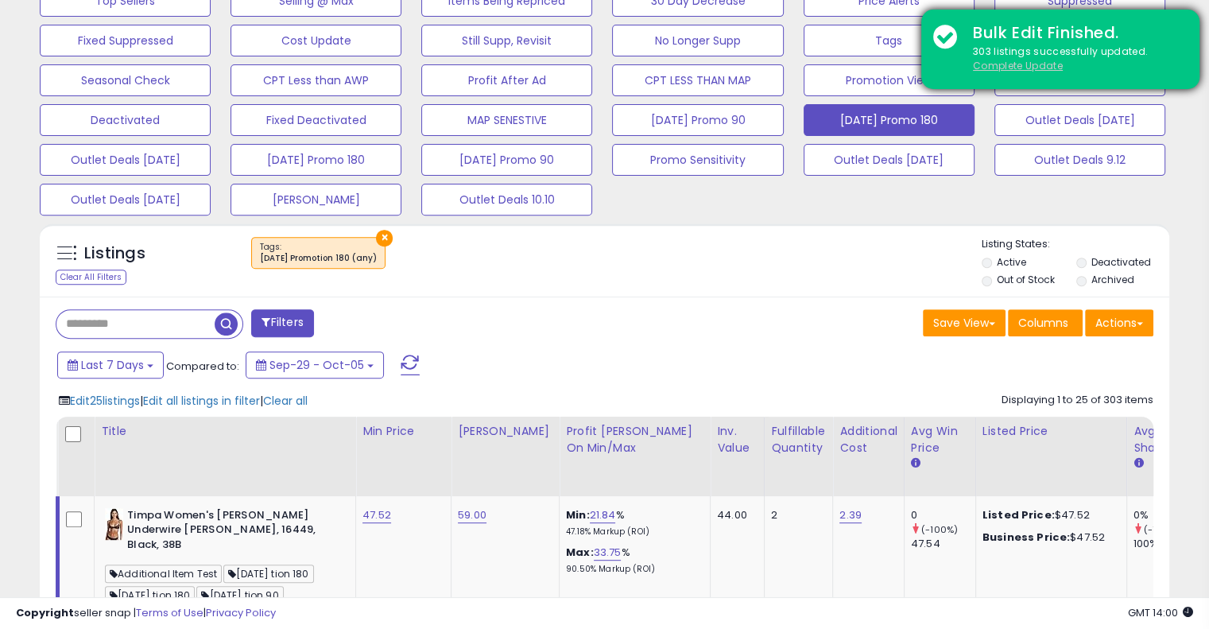
click at [994, 67] on u "Complete Update" at bounding box center [1018, 66] width 90 height 14
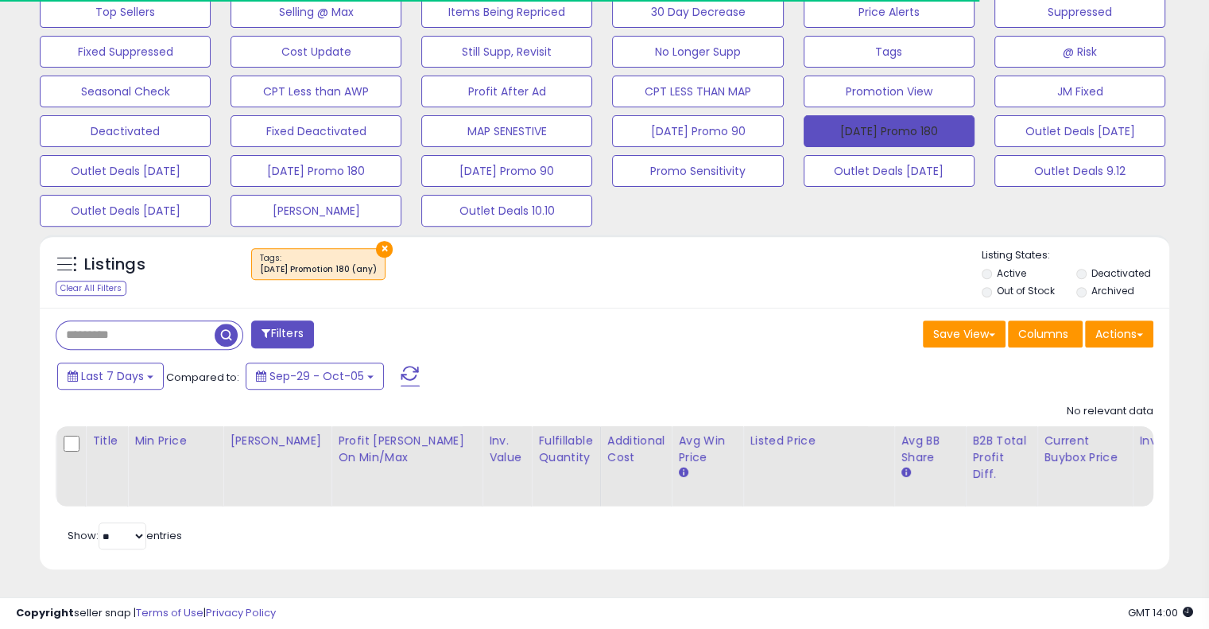
scroll to position [325, 653]
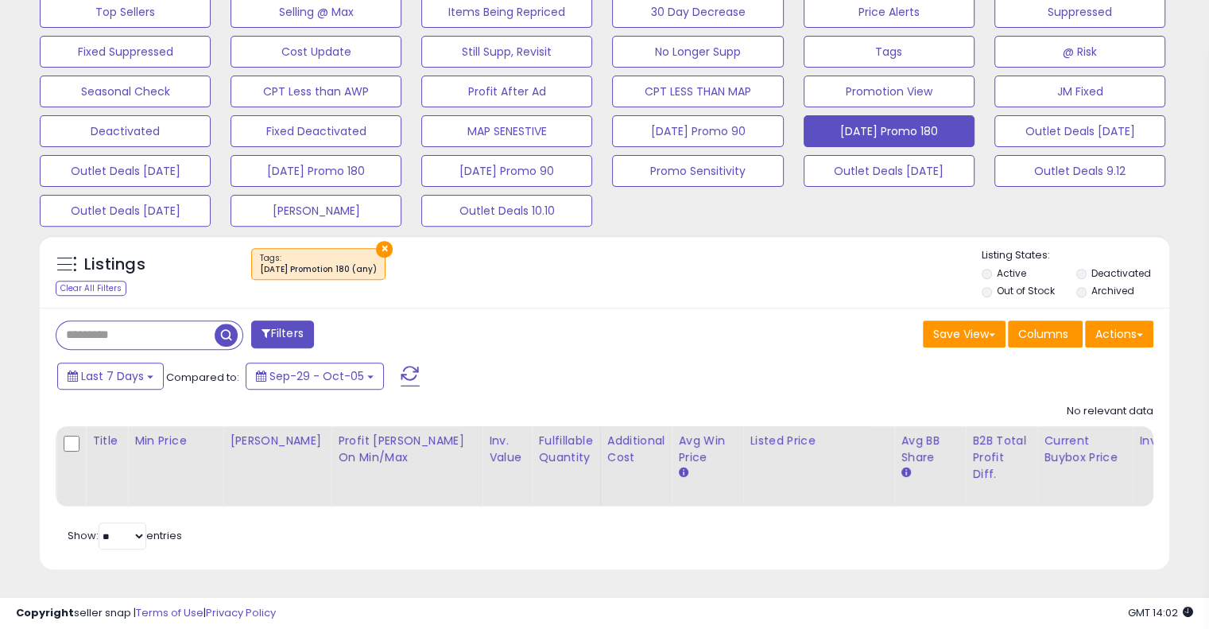
click at [795, 346] on div "Filters Save View Save As New View Update Current View Columns" at bounding box center [604, 439] width 1129 height 262
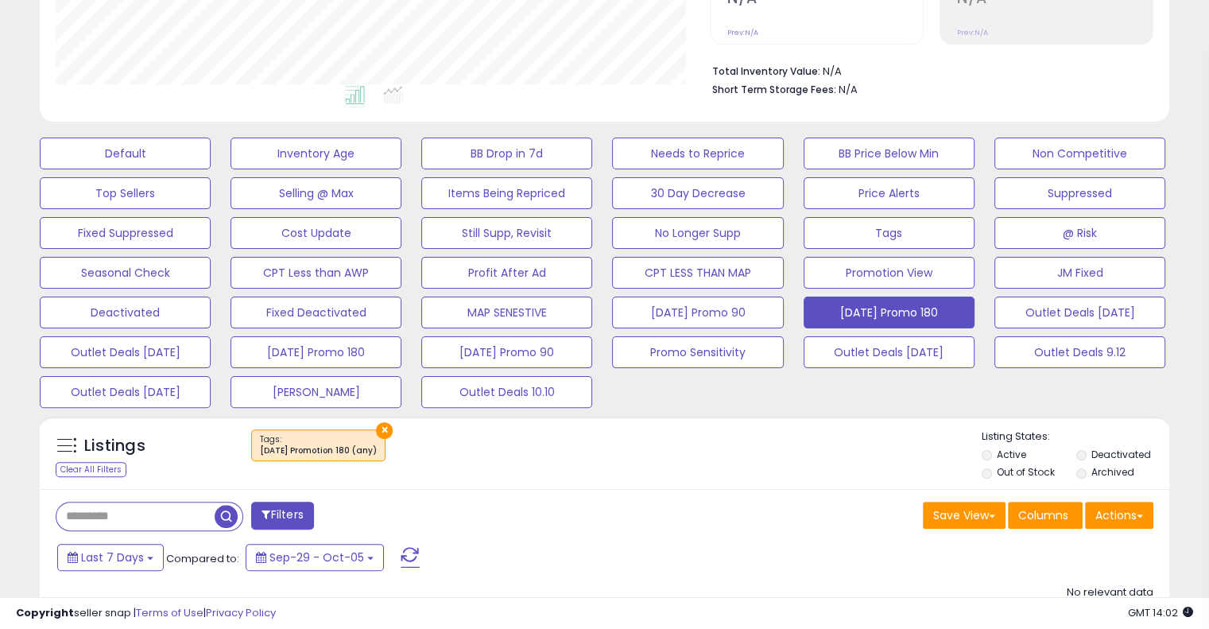
scroll to position [0, 0]
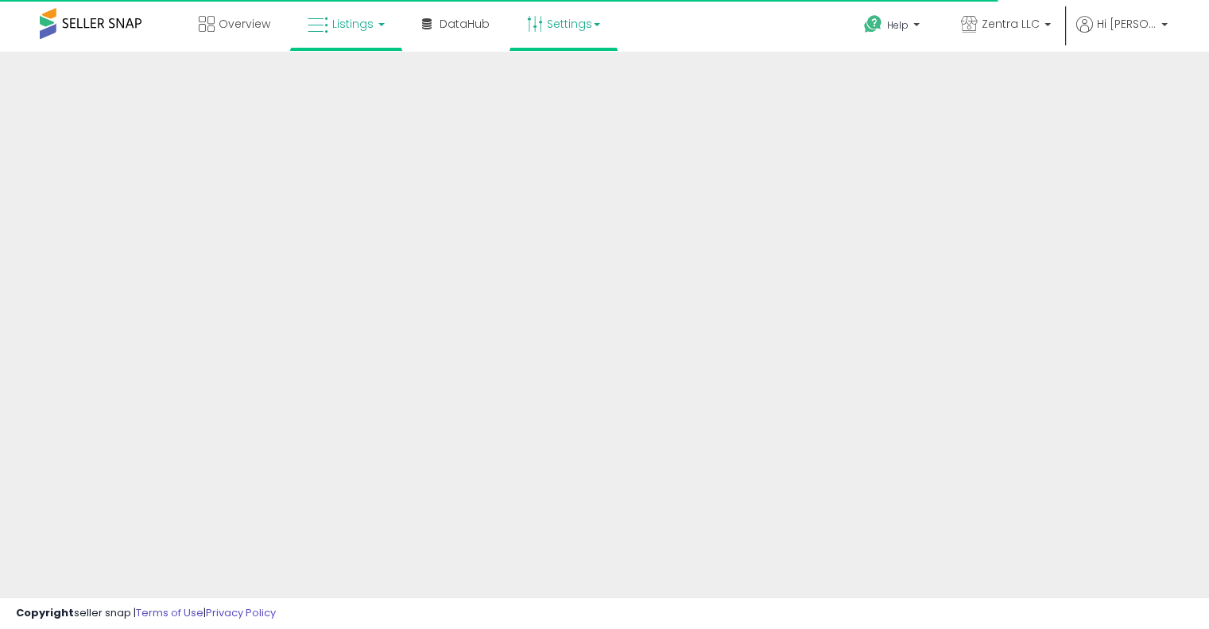
click at [531, 31] on icon at bounding box center [535, 24] width 16 height 16
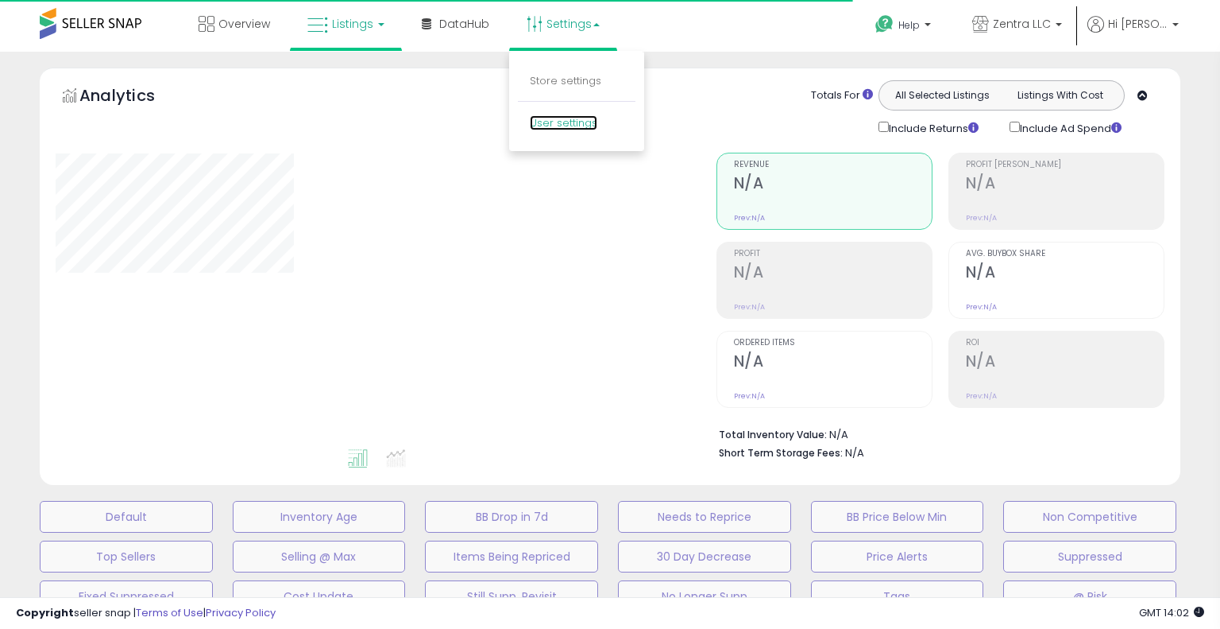
click at [547, 126] on link "User settings" at bounding box center [564, 122] width 68 height 15
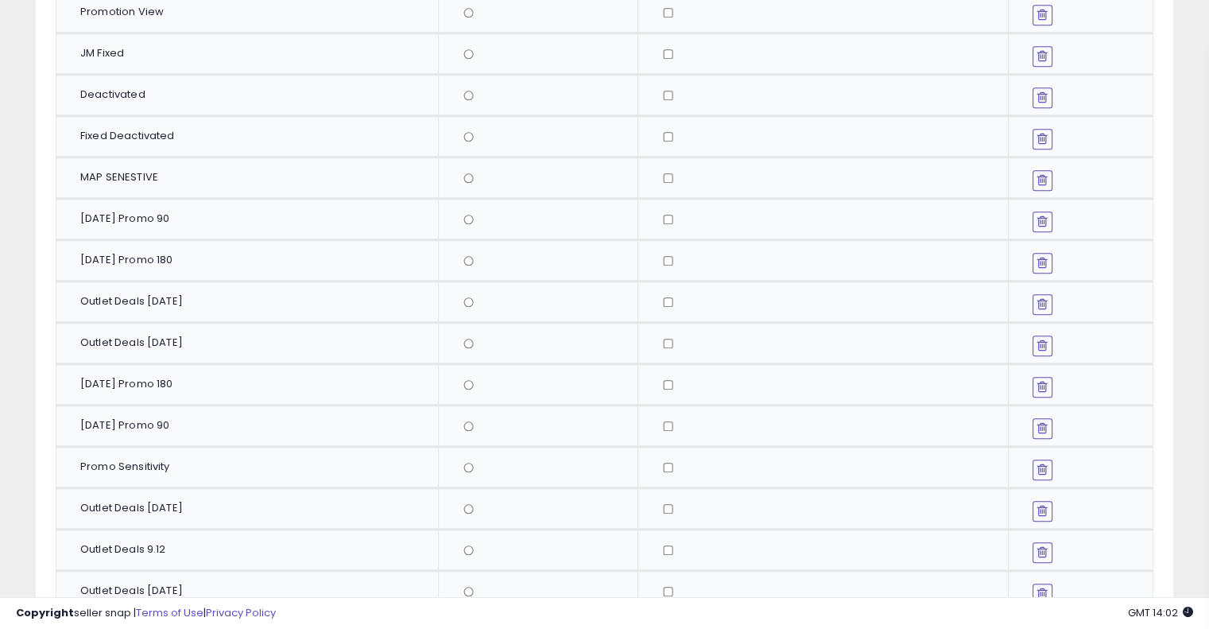
scroll to position [1090, 0]
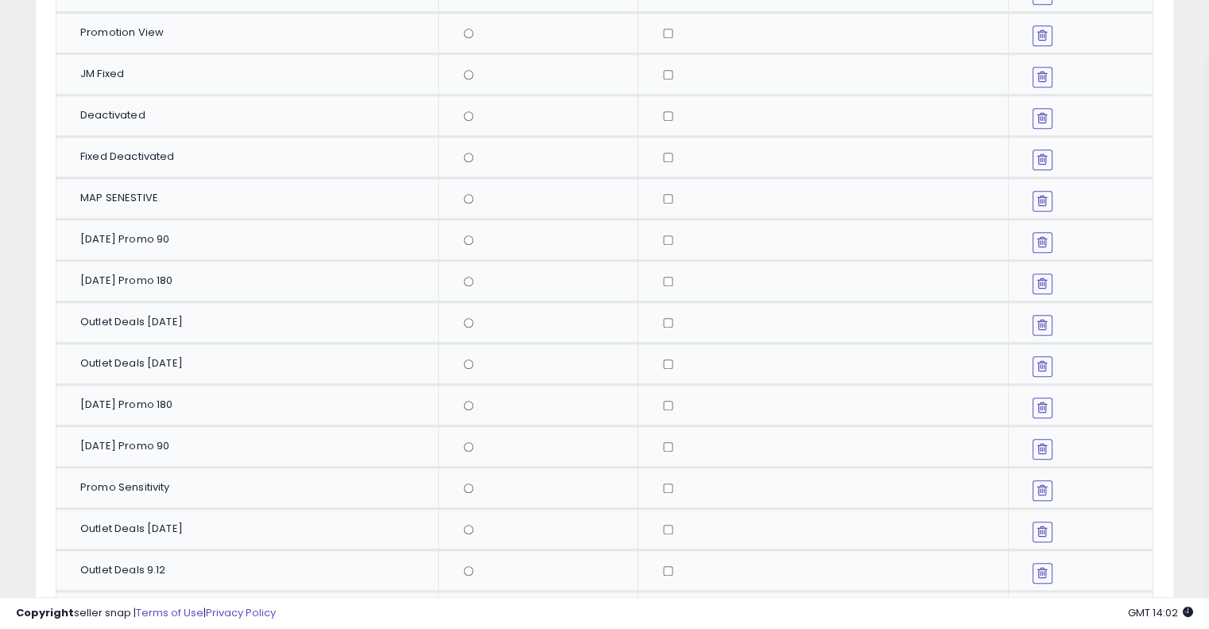
click at [1036, 232] on button at bounding box center [1042, 242] width 20 height 21
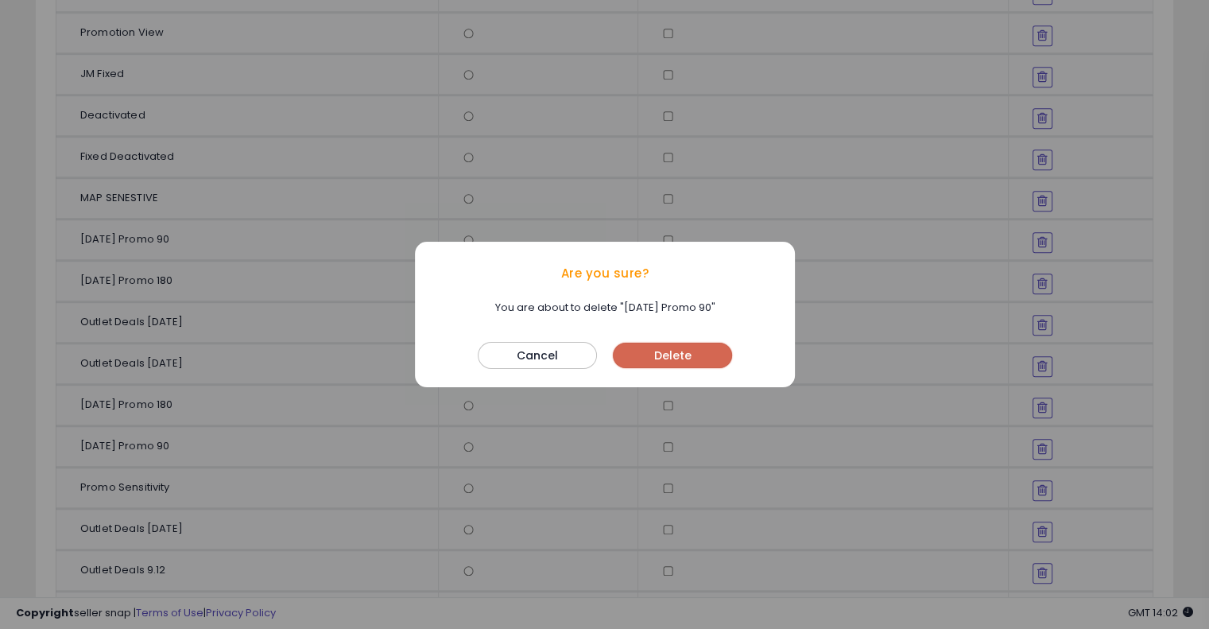
click at [702, 354] on button "Delete" at bounding box center [672, 354] width 119 height 25
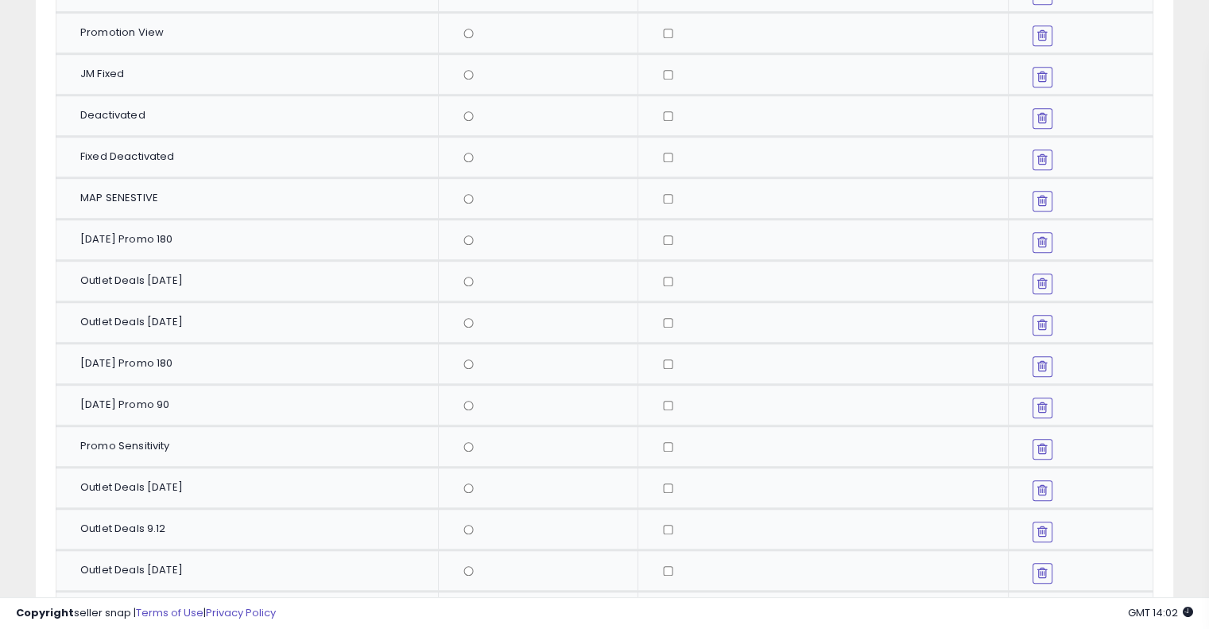
click at [1035, 232] on button at bounding box center [1042, 242] width 20 height 21
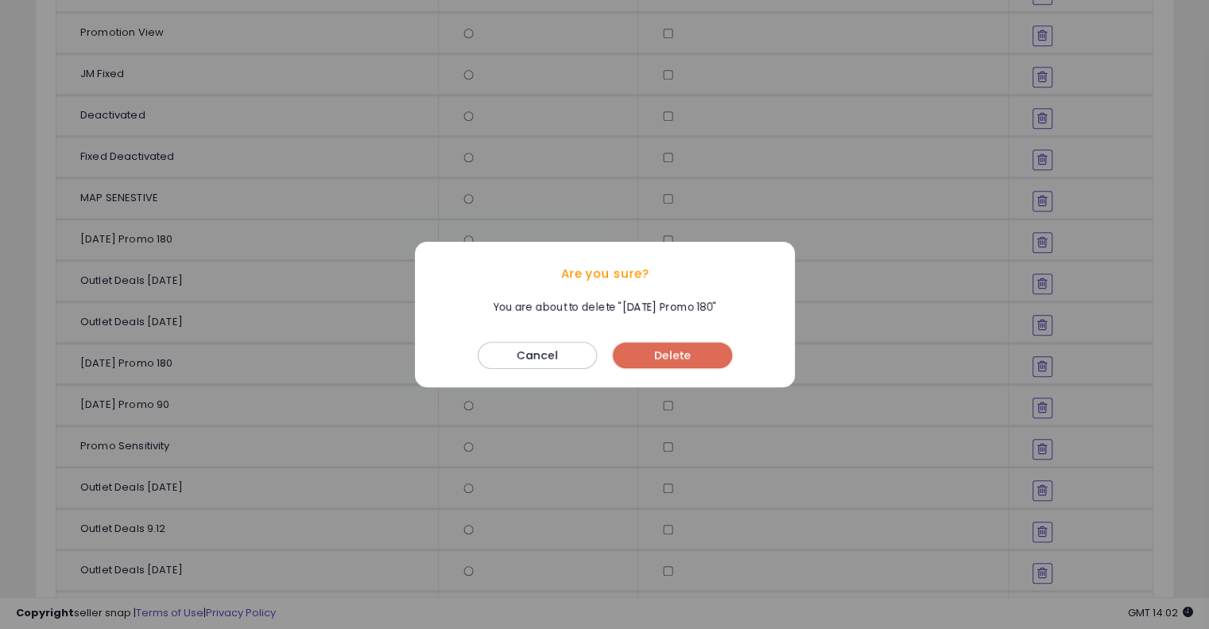
click at [673, 355] on button "Delete" at bounding box center [672, 354] width 119 height 25
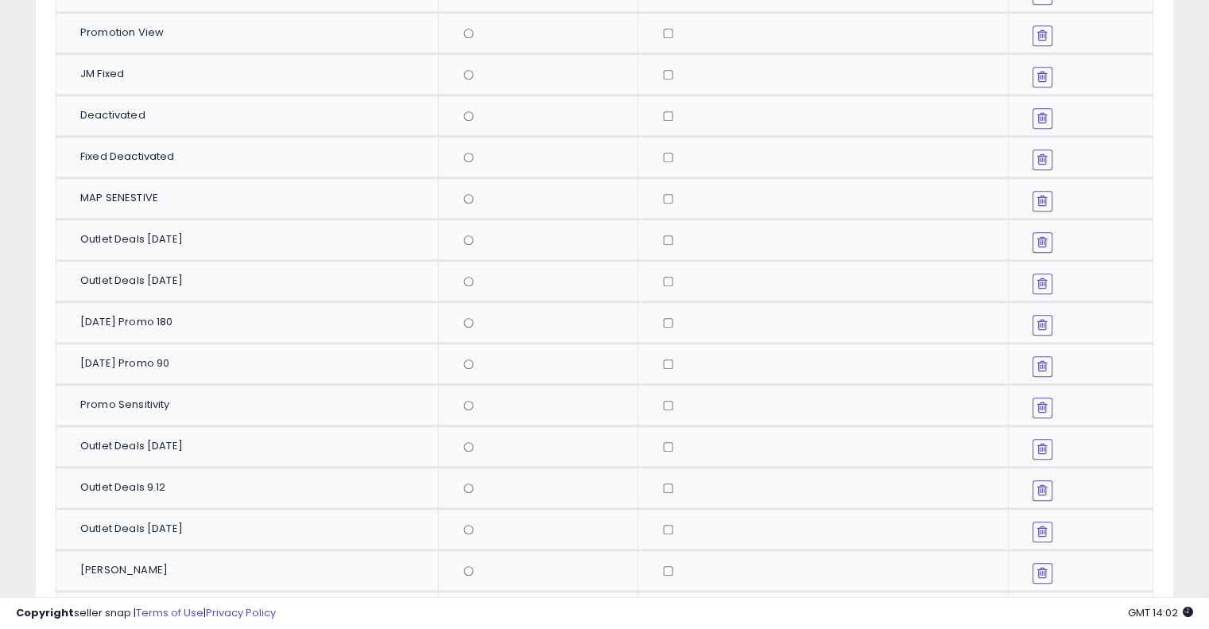
click at [1042, 235] on icon at bounding box center [1042, 241] width 10 height 13
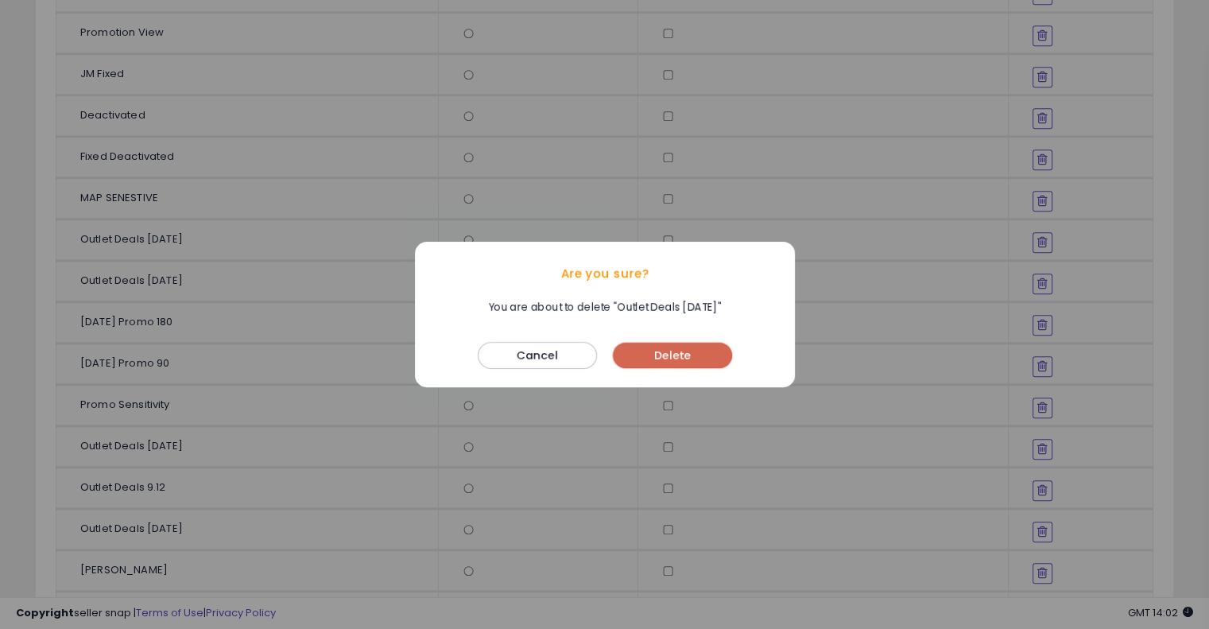
click at [670, 349] on button "Delete" at bounding box center [672, 354] width 119 height 25
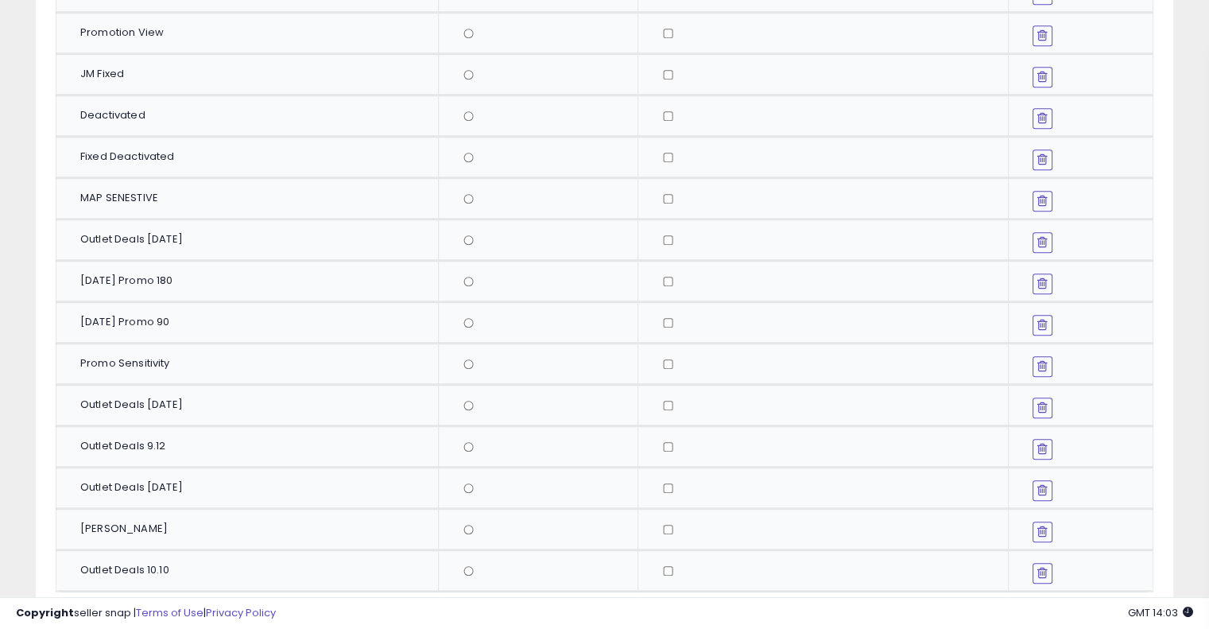
click at [1036, 232] on button at bounding box center [1042, 242] width 20 height 21
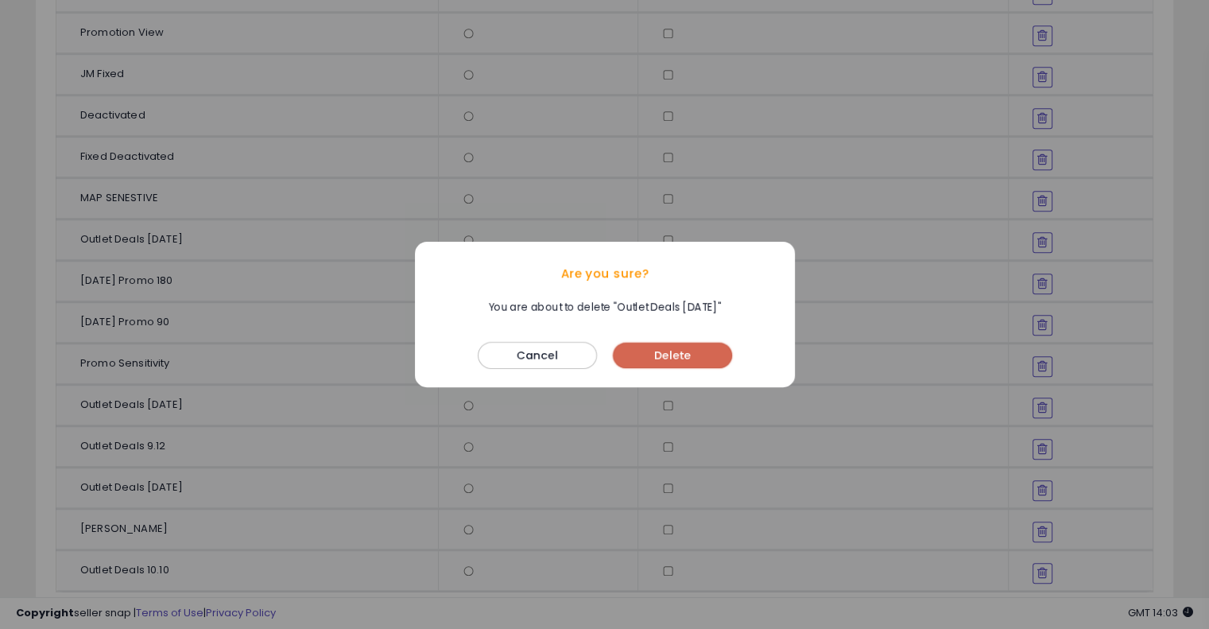
click at [712, 352] on button "Delete" at bounding box center [672, 354] width 119 height 25
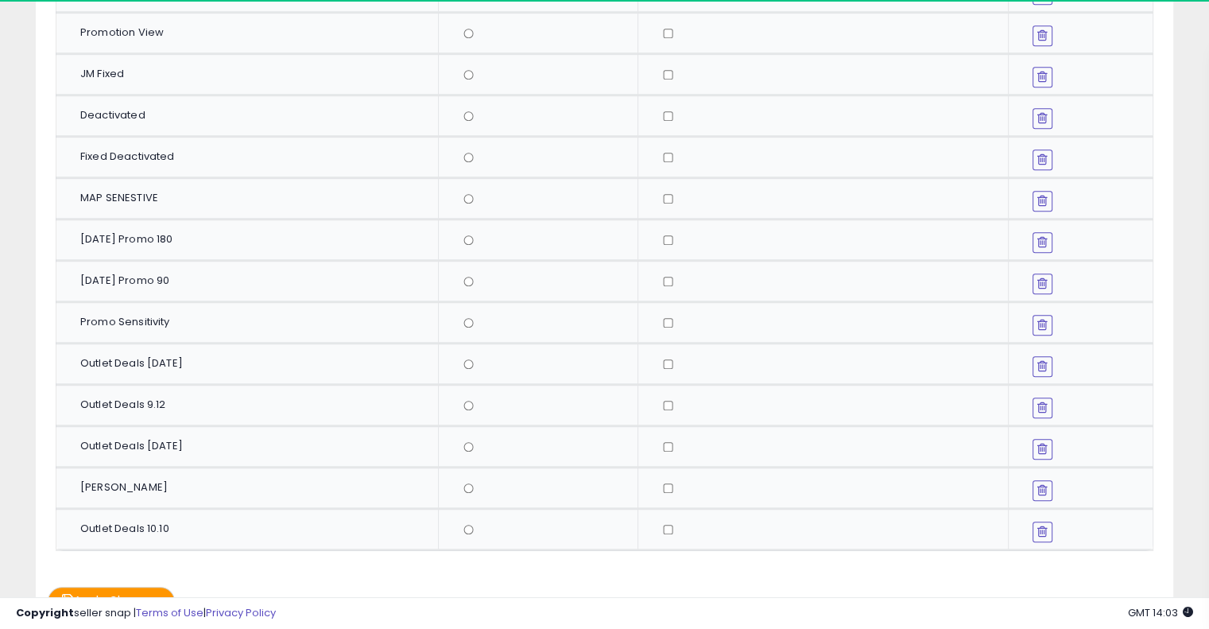
click at [1039, 235] on icon at bounding box center [1042, 241] width 10 height 13
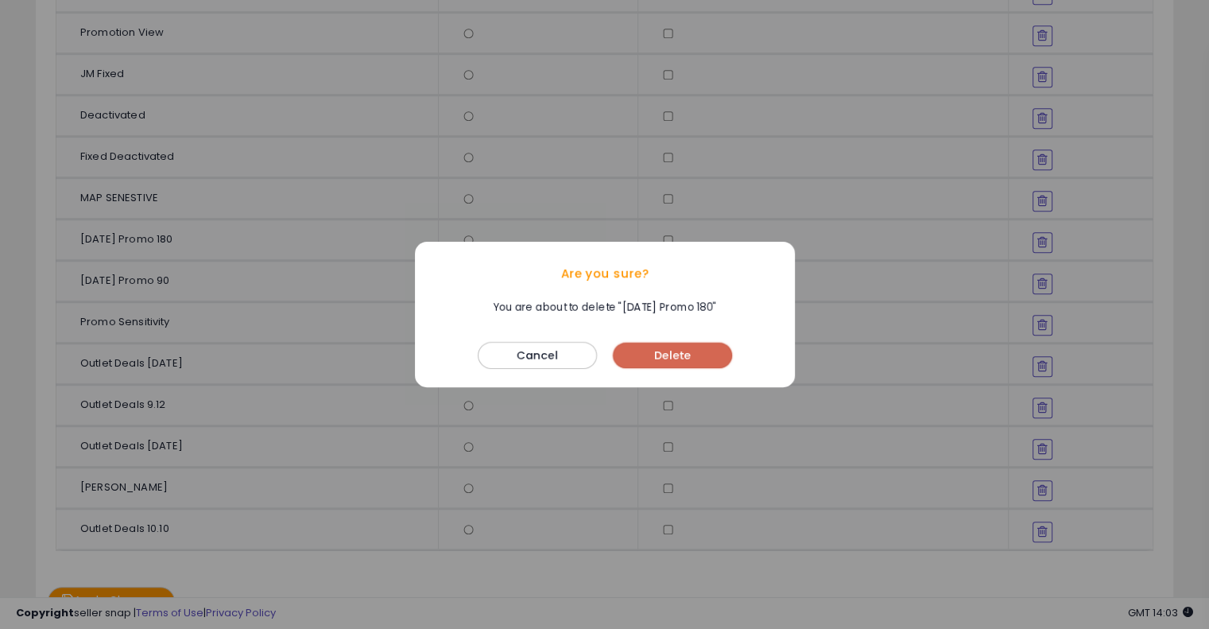
click at [667, 354] on button "Delete" at bounding box center [672, 354] width 119 height 25
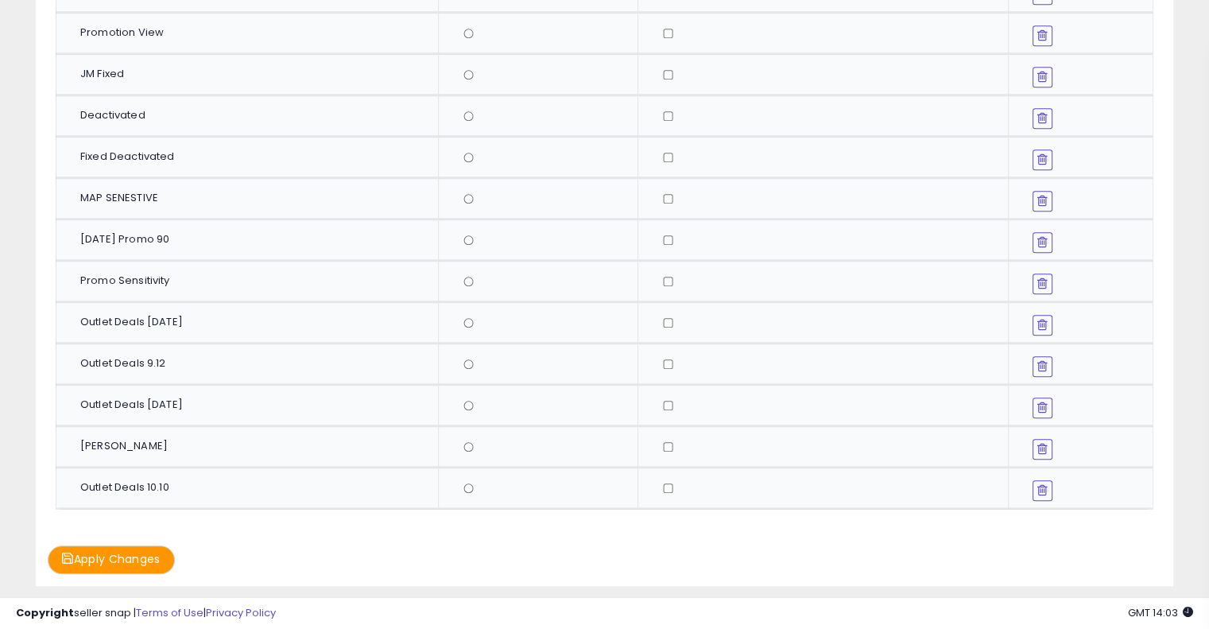
click at [1048, 232] on button at bounding box center [1042, 242] width 20 height 21
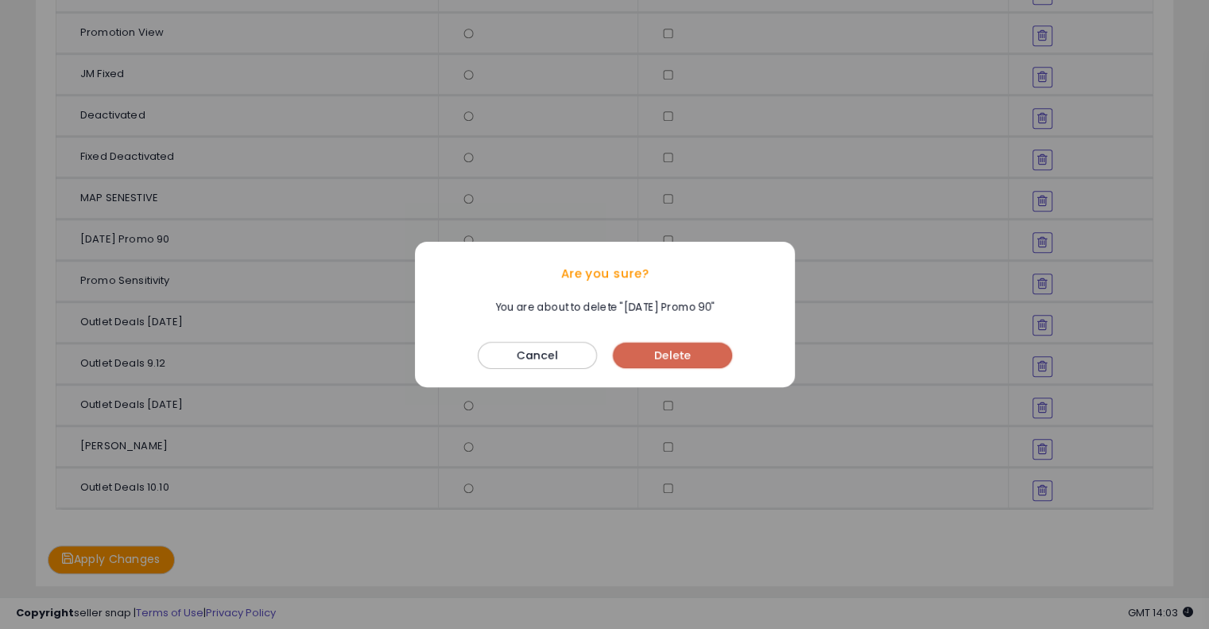
click at [674, 361] on button "Delete" at bounding box center [672, 354] width 119 height 25
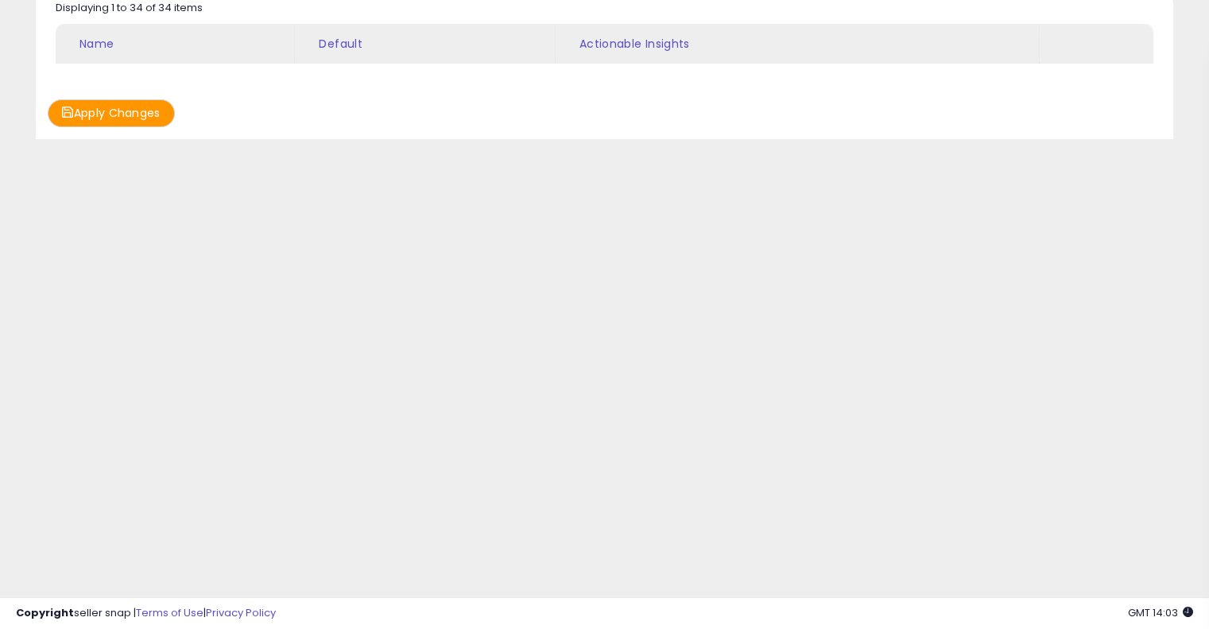
scroll to position [1085, 0]
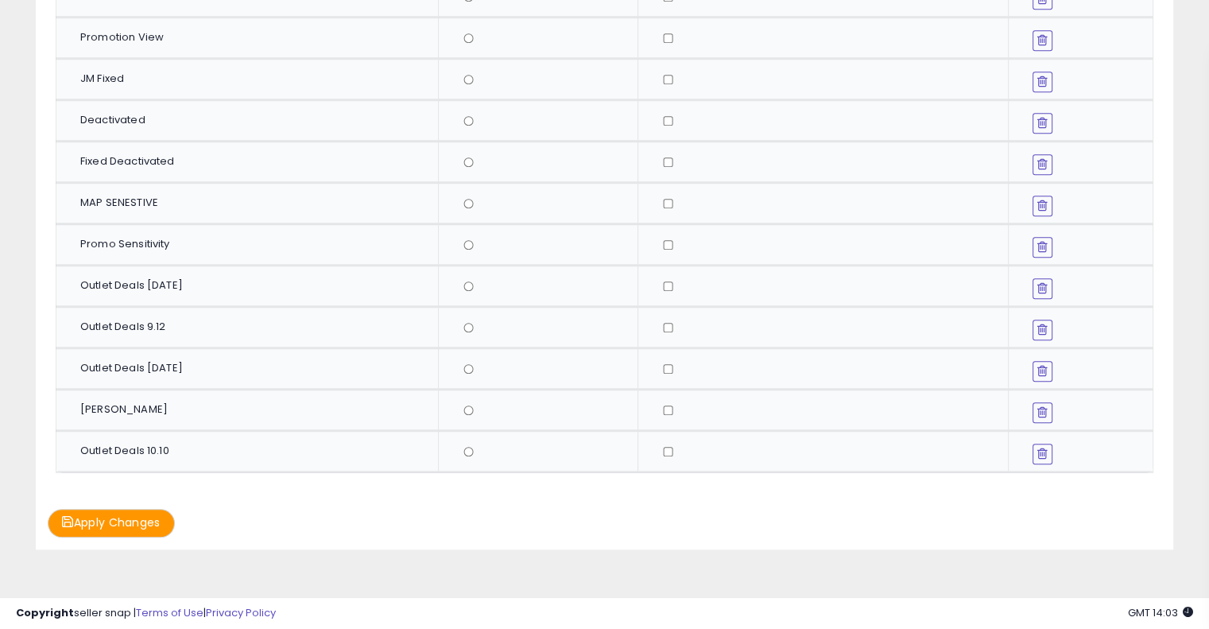
click at [1036, 278] on button at bounding box center [1042, 288] width 20 height 21
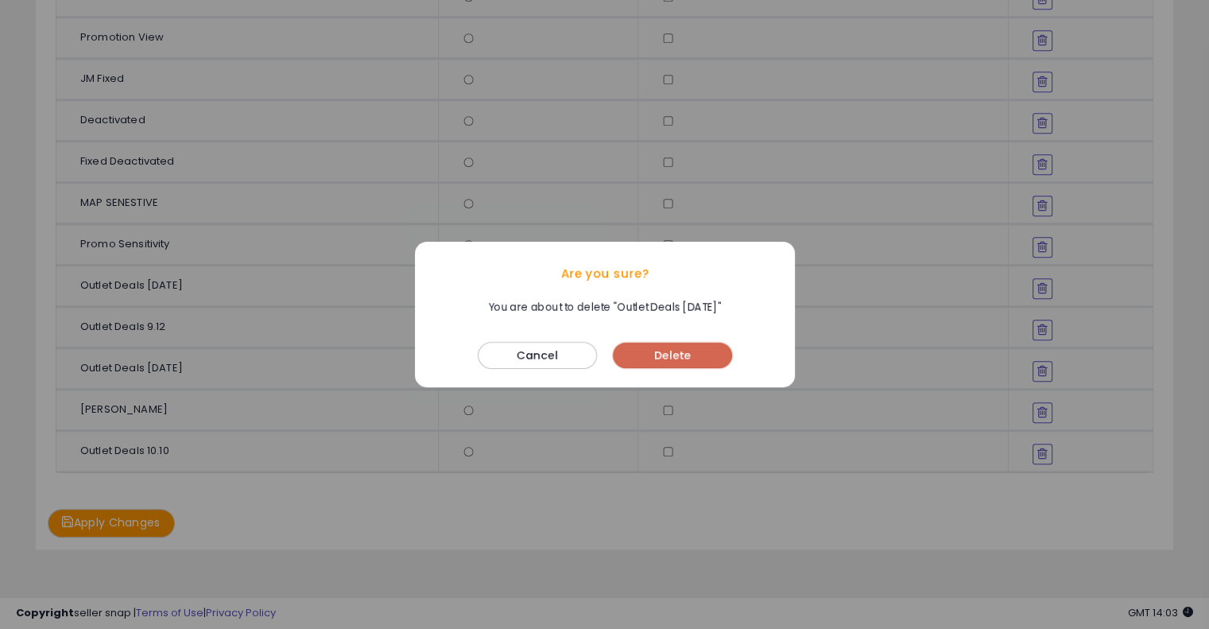
click at [655, 350] on button "Delete" at bounding box center [672, 354] width 119 height 25
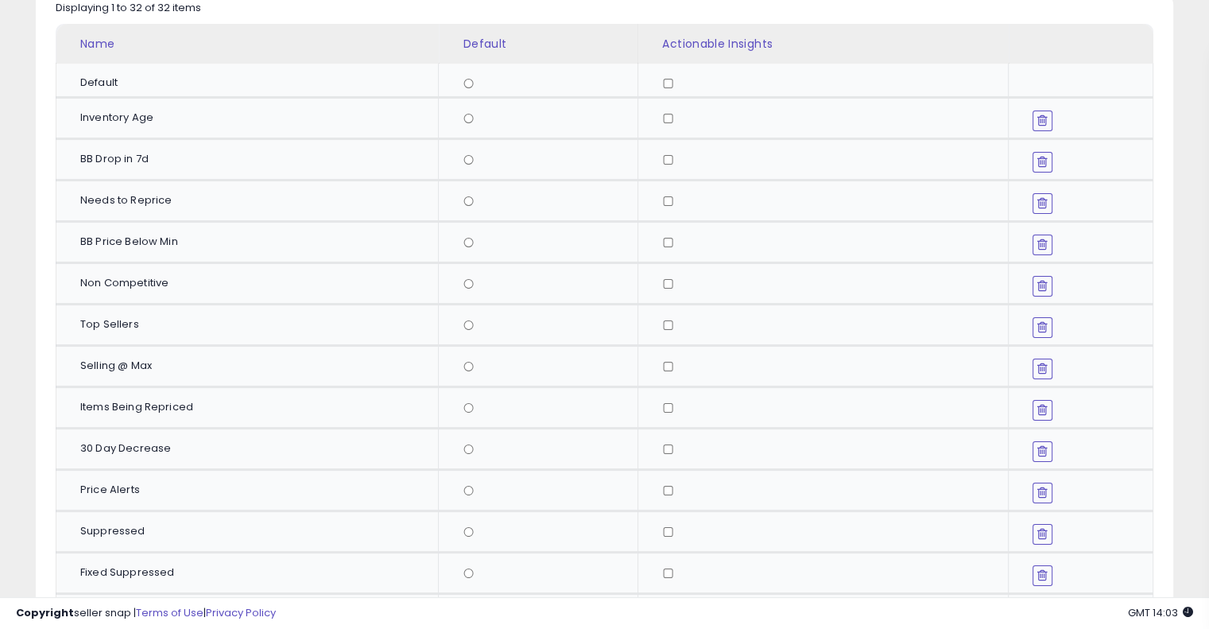
scroll to position [1045, 0]
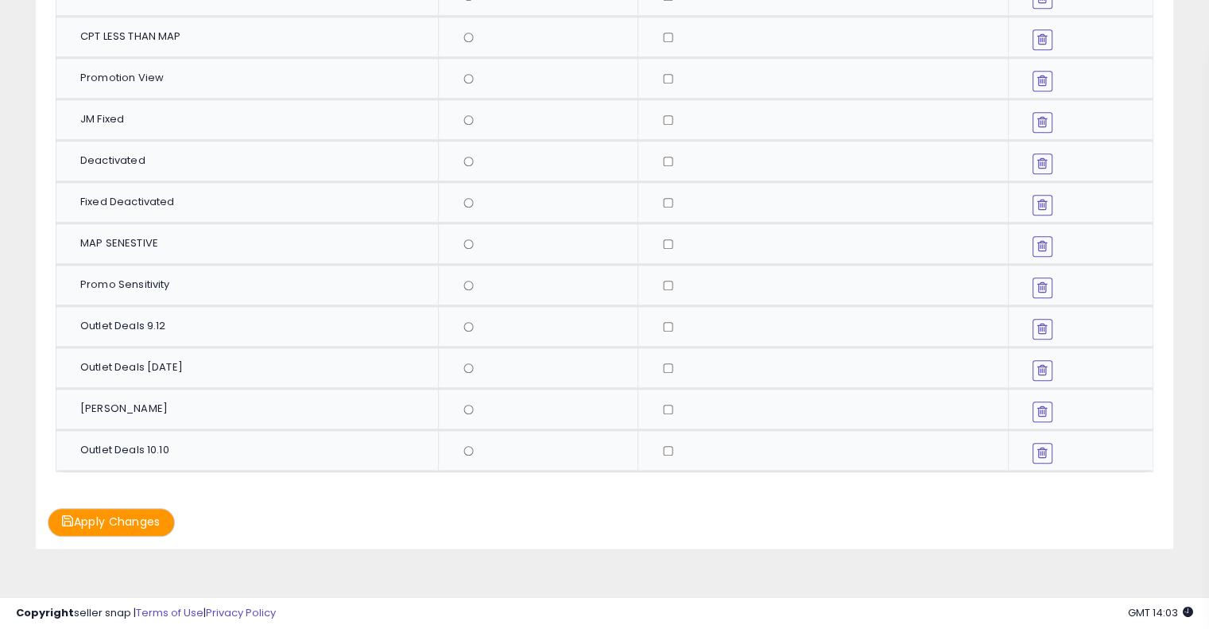
click at [1046, 322] on icon at bounding box center [1042, 328] width 10 height 13
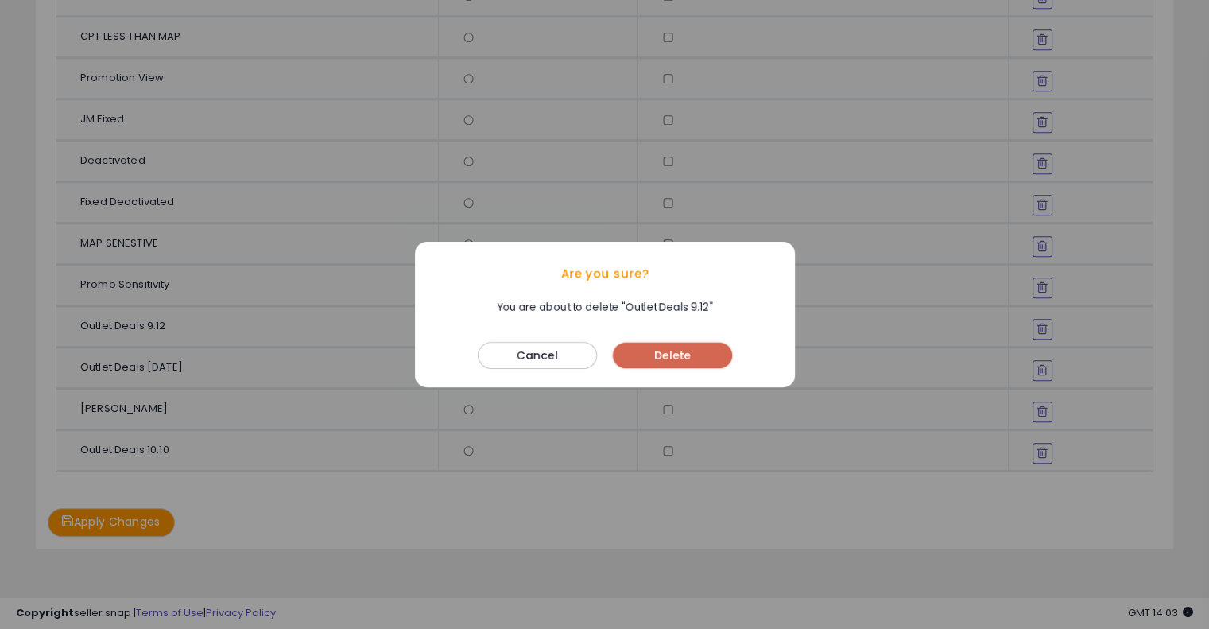
click at [671, 361] on button "Delete" at bounding box center [672, 354] width 119 height 25
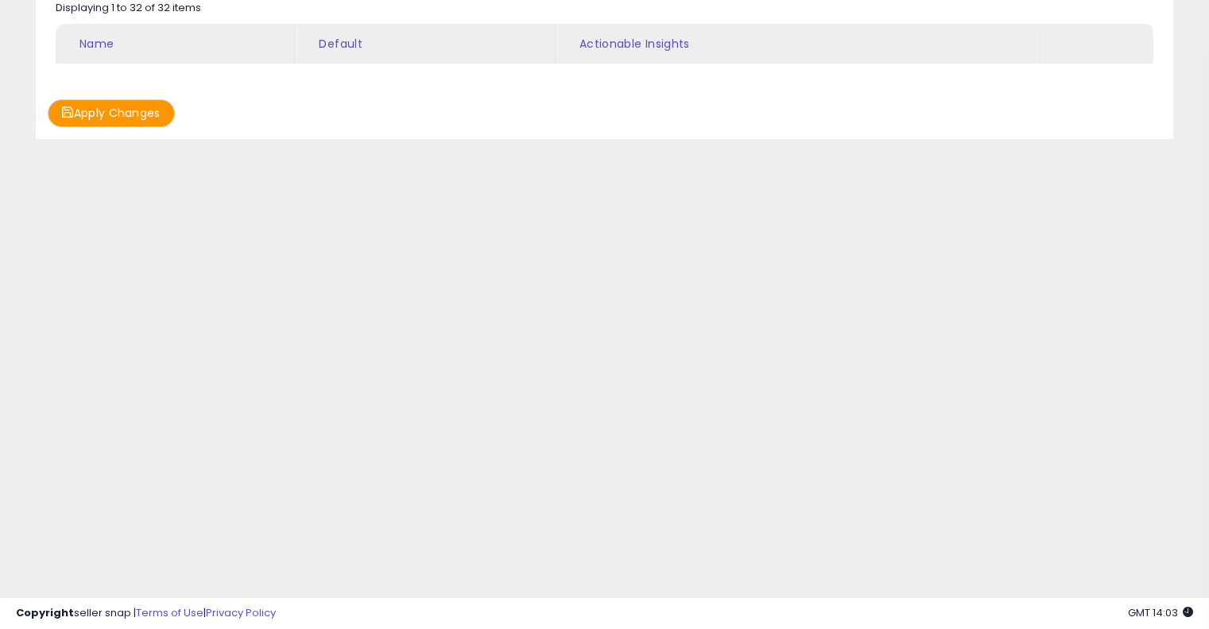
scroll to position [1004, 0]
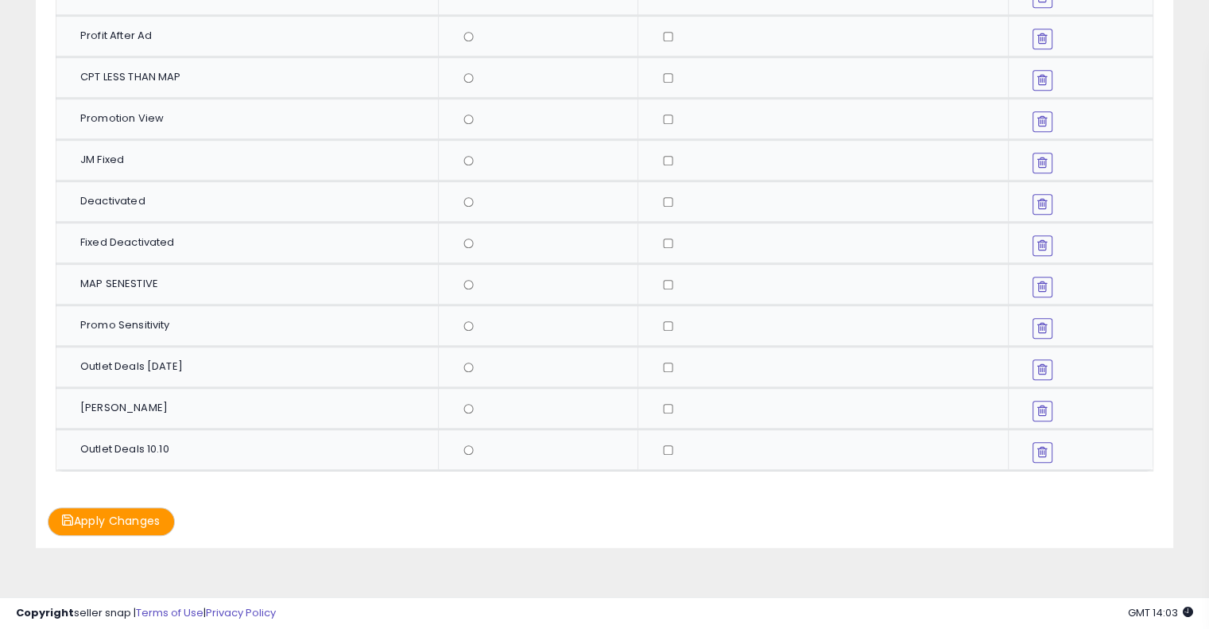
click at [1039, 362] on icon at bounding box center [1042, 368] width 10 height 13
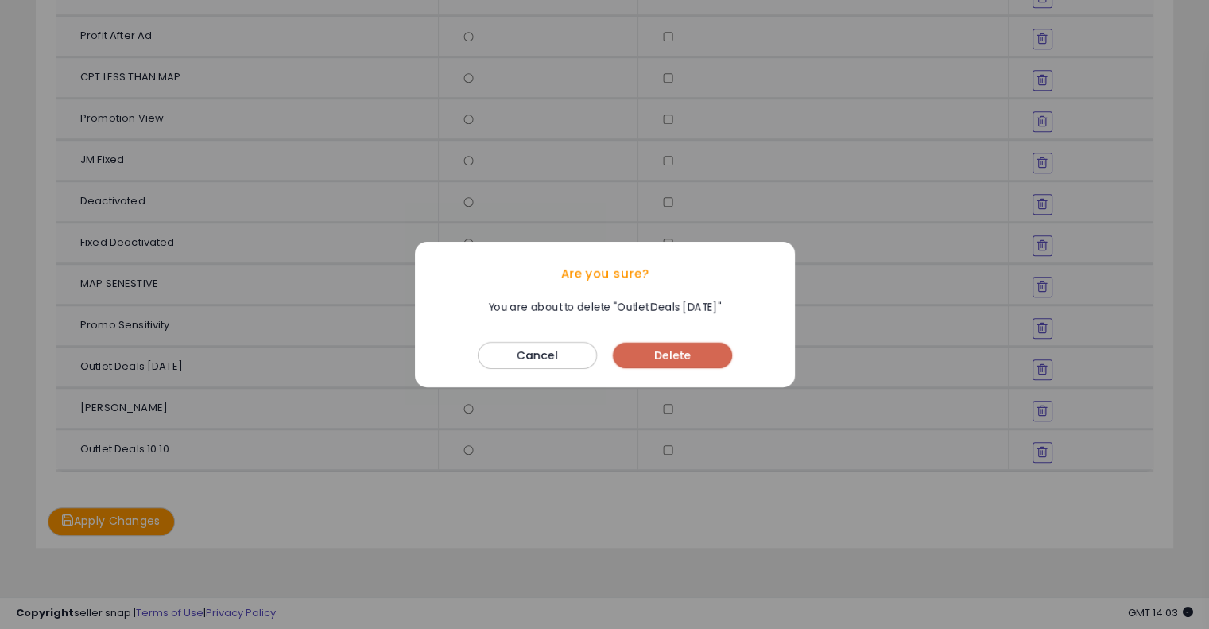
click at [706, 358] on button "Delete" at bounding box center [672, 354] width 119 height 25
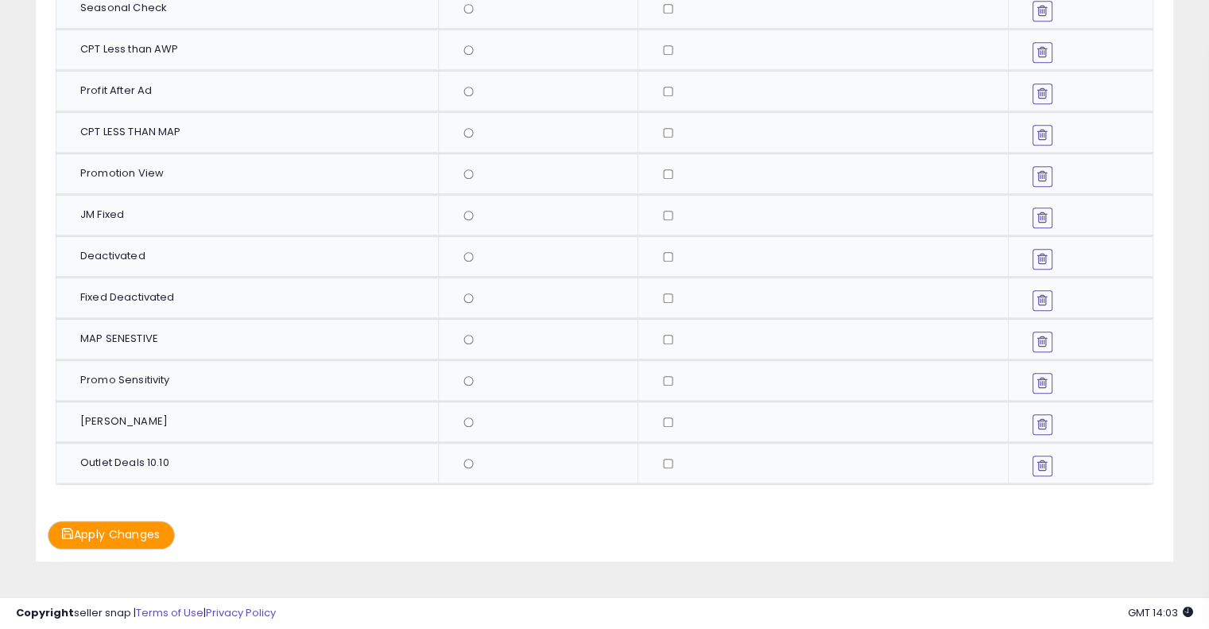
scroll to position [953, 0]
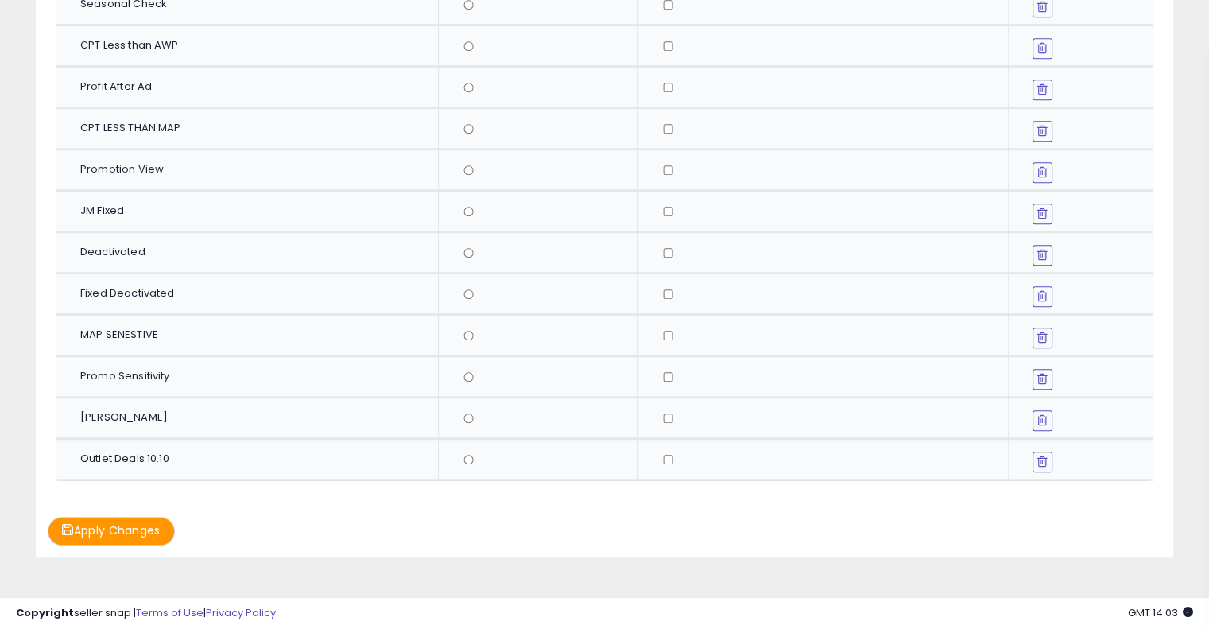
click at [1036, 203] on button at bounding box center [1042, 213] width 20 height 21
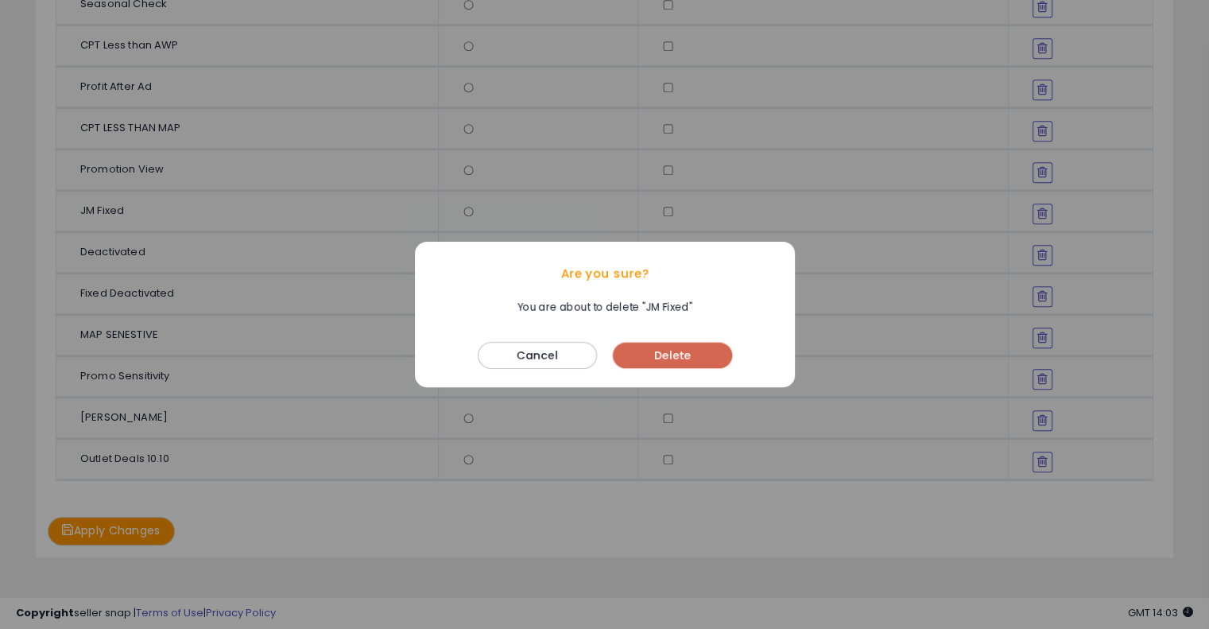
click at [690, 355] on button "Delete" at bounding box center [672, 354] width 119 height 25
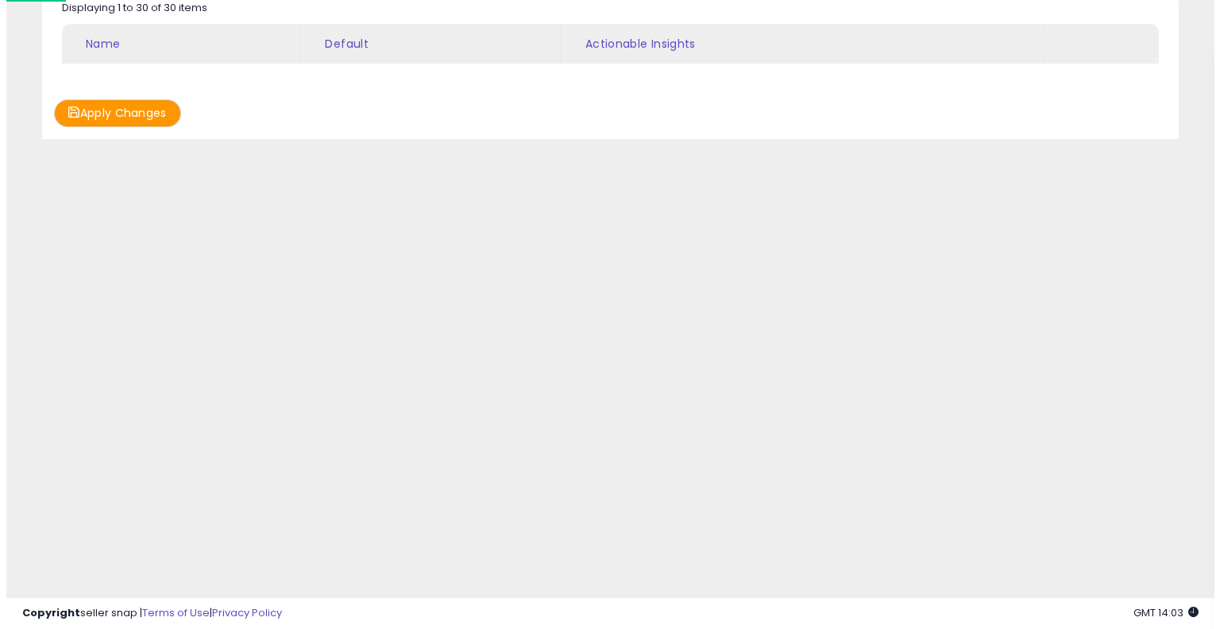
scroll to position [923, 0]
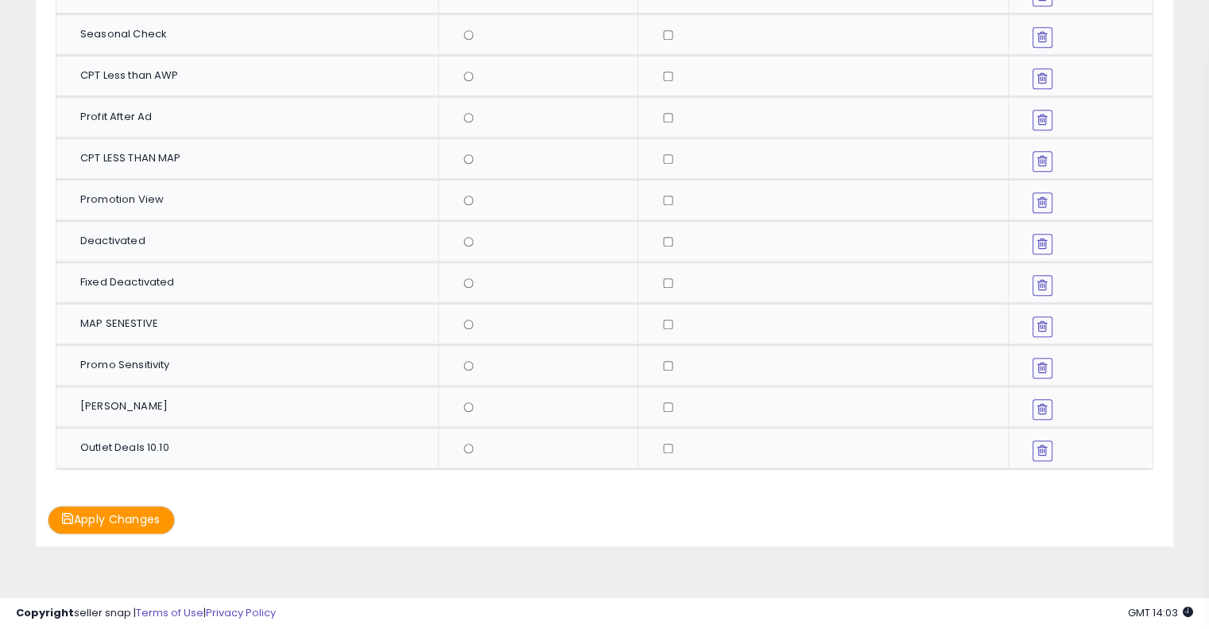
click at [114, 505] on button "Apply Changes" at bounding box center [111, 519] width 127 height 28
click at [152, 505] on button "Apply Changes" at bounding box center [111, 519] width 127 height 28
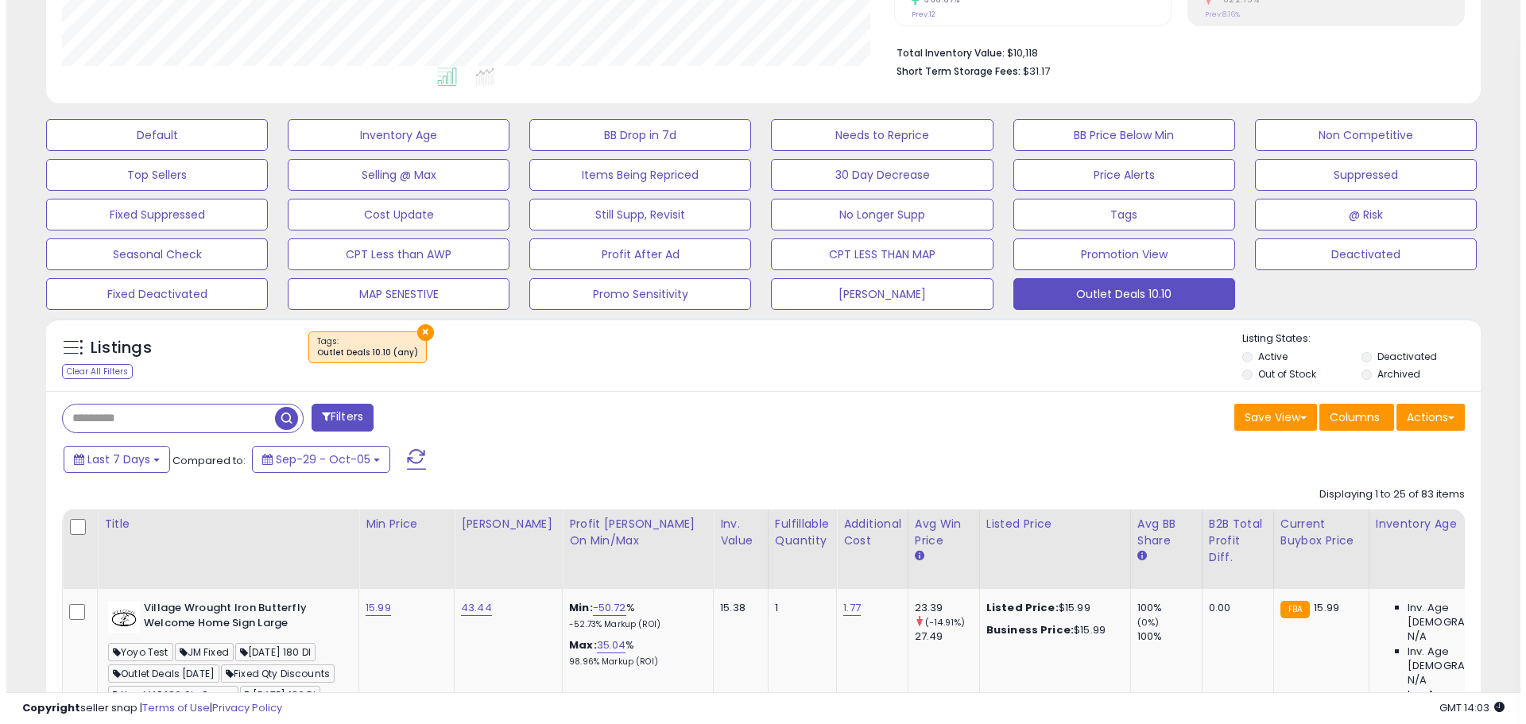
scroll to position [326, 832]
click at [787, 354] on div "× Tags" at bounding box center [758, 353] width 953 height 44
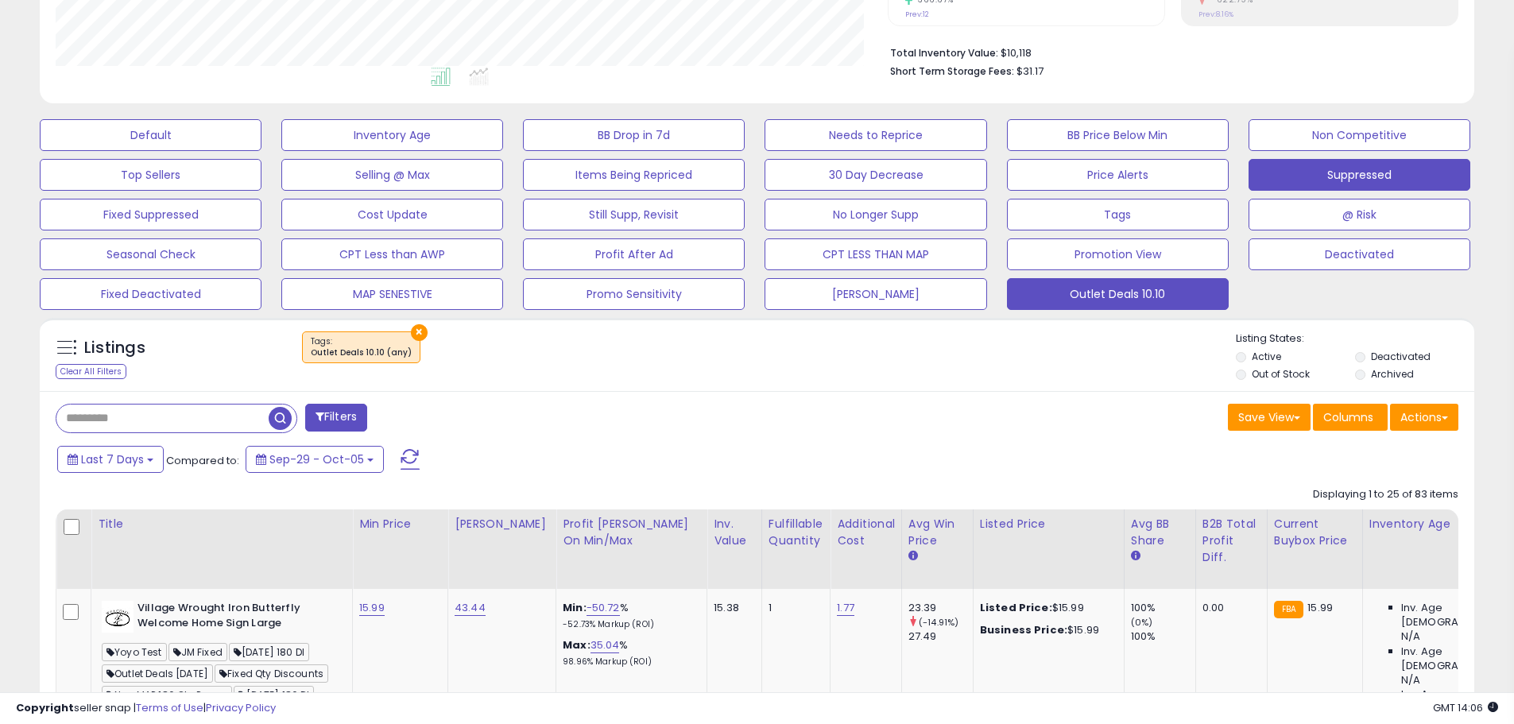
click at [1333, 181] on button "Suppressed" at bounding box center [1359, 175] width 222 height 32
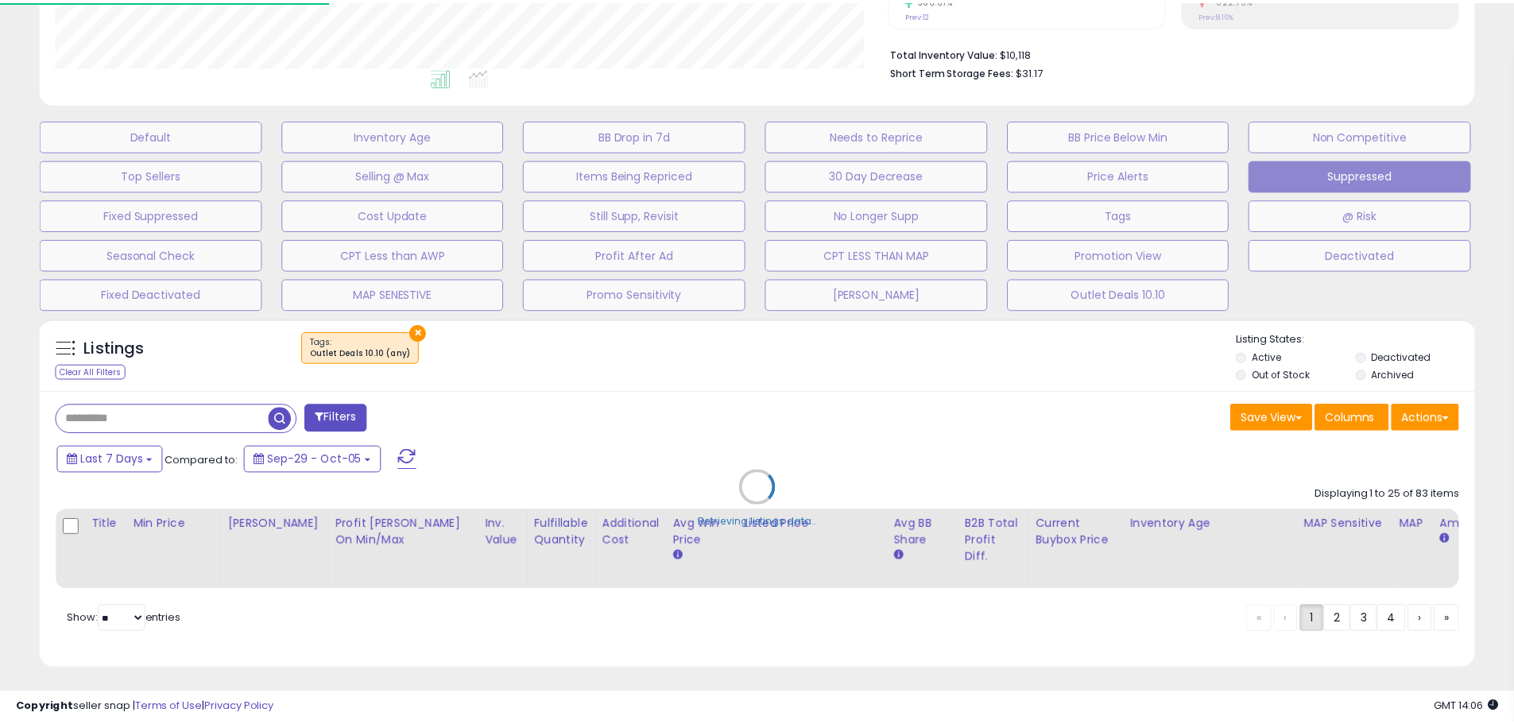
scroll to position [326, 839]
select select "**"
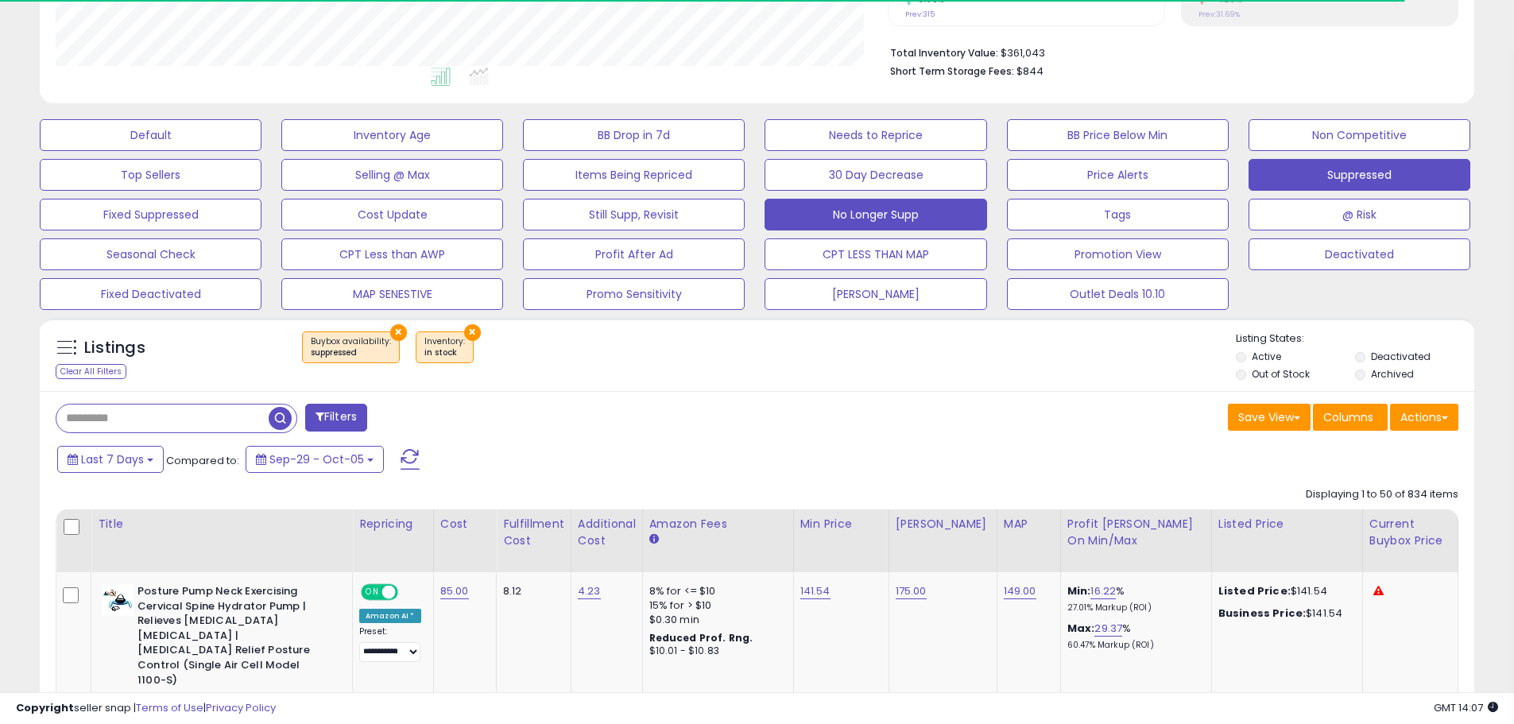
scroll to position [326, 832]
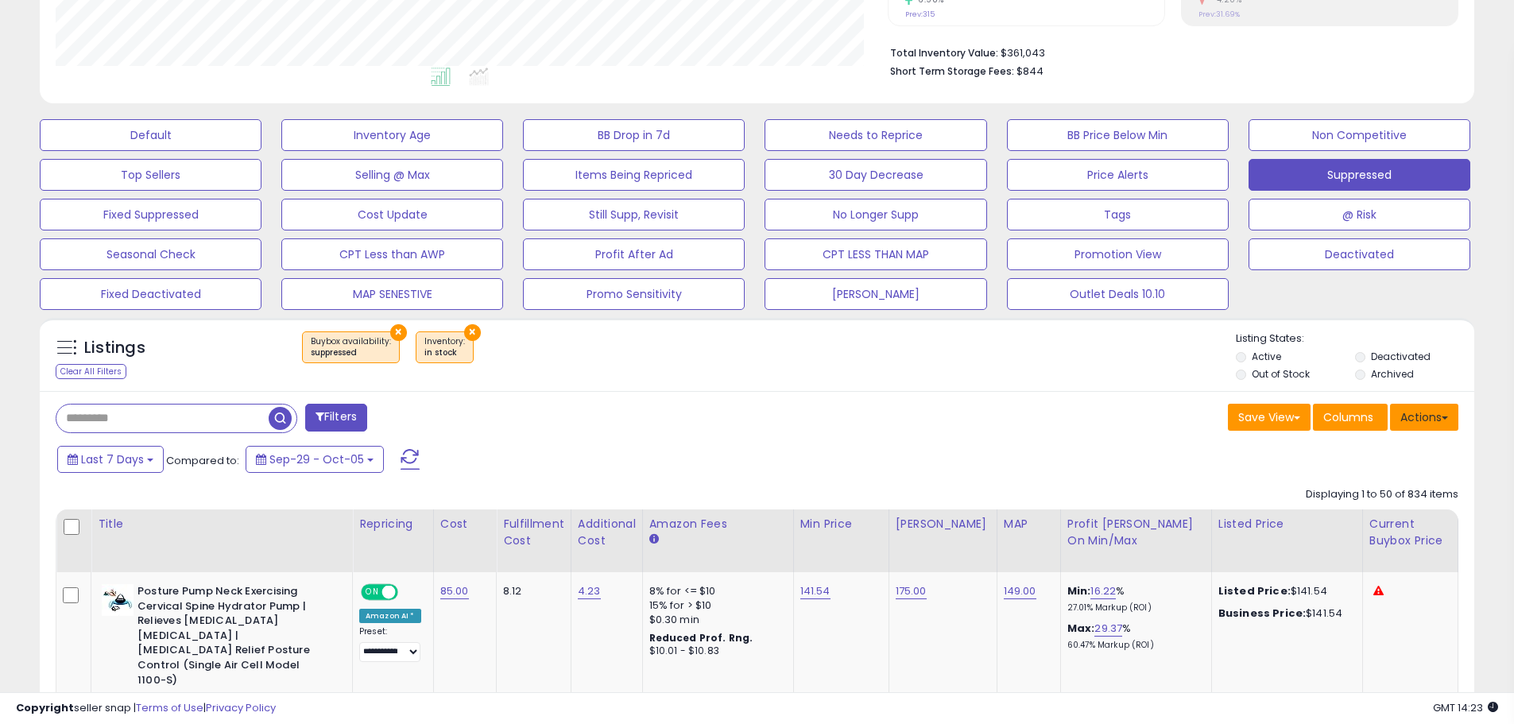
click at [1445, 416] on span at bounding box center [1444, 417] width 6 height 3
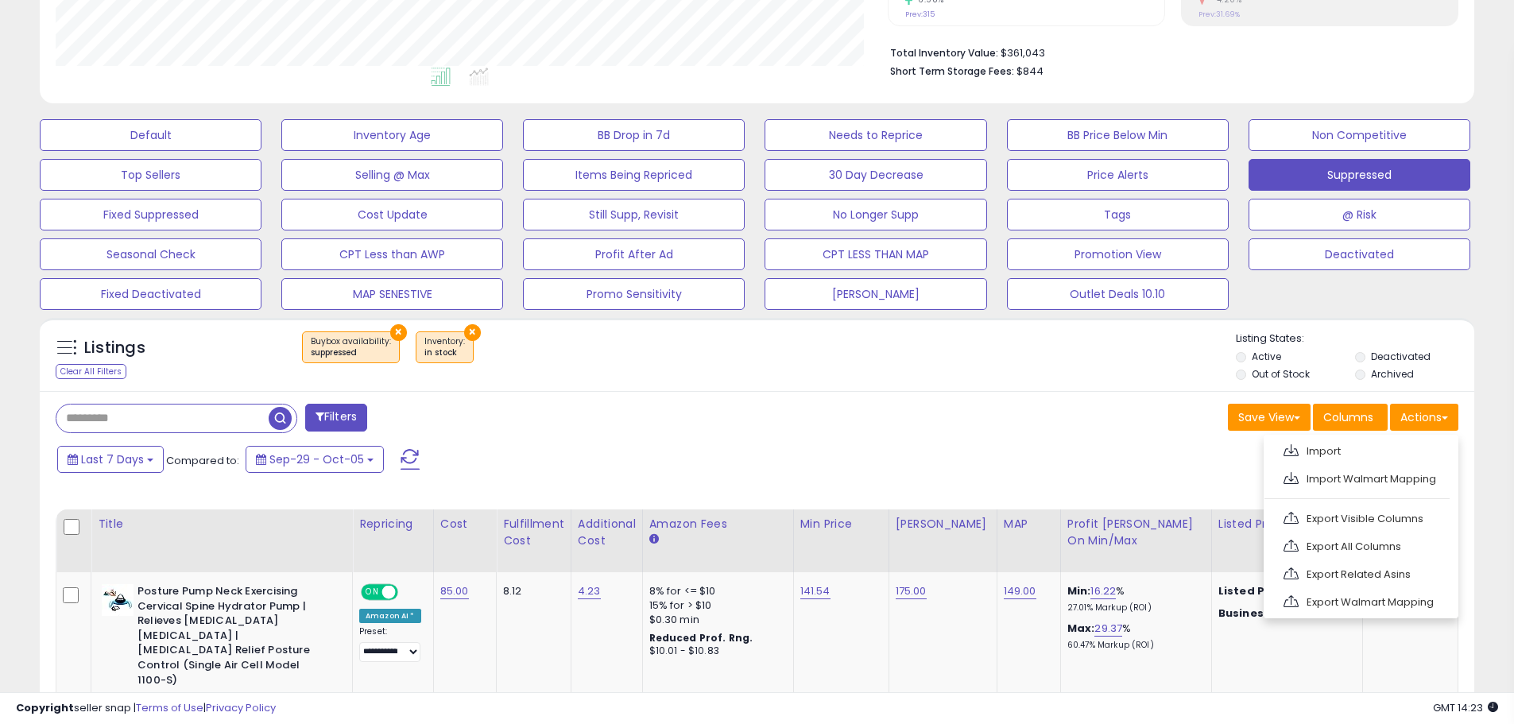
click at [1418, 513] on link "Export Visible Columns" at bounding box center [1359, 518] width 174 height 25
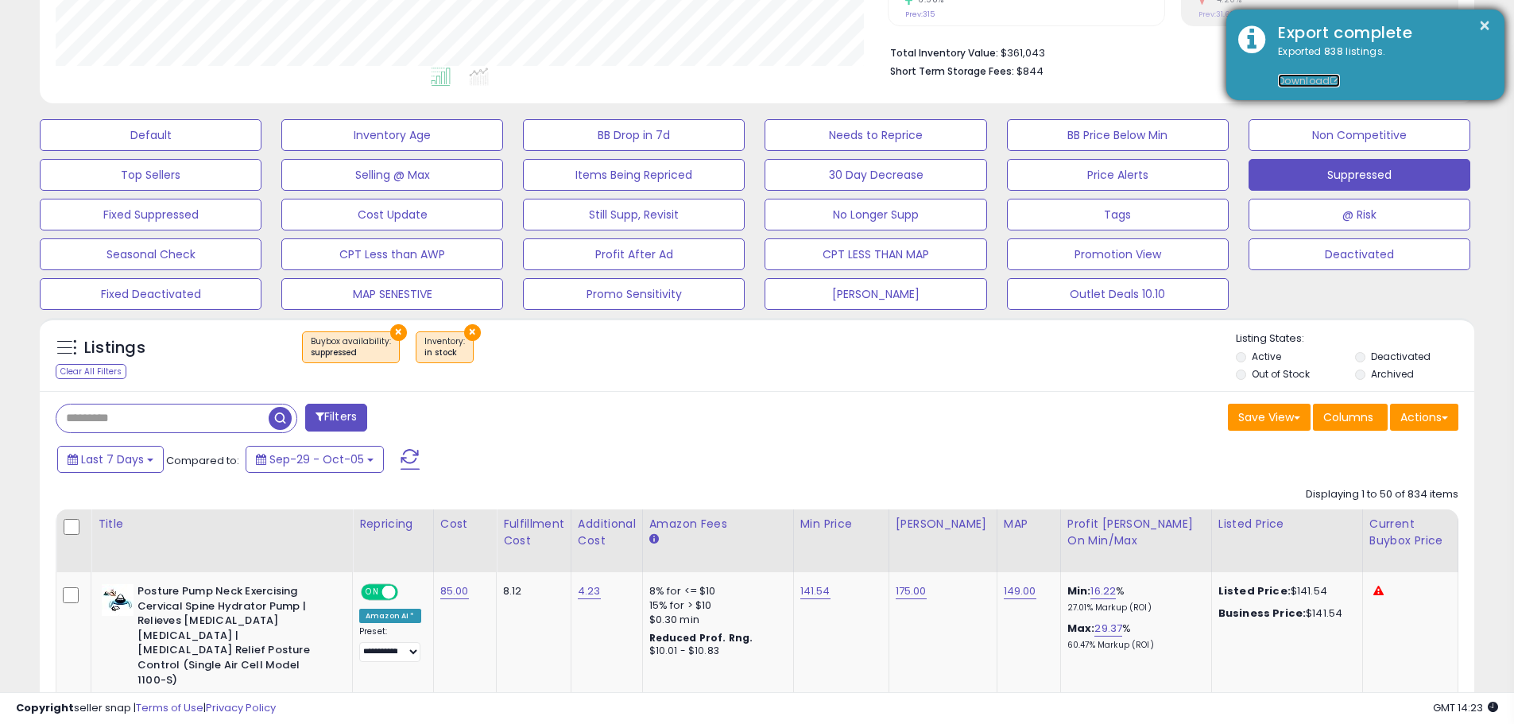
click at [1302, 82] on link "Download" at bounding box center [1309, 81] width 62 height 14
